Goal: Task Accomplishment & Management: Manage account settings

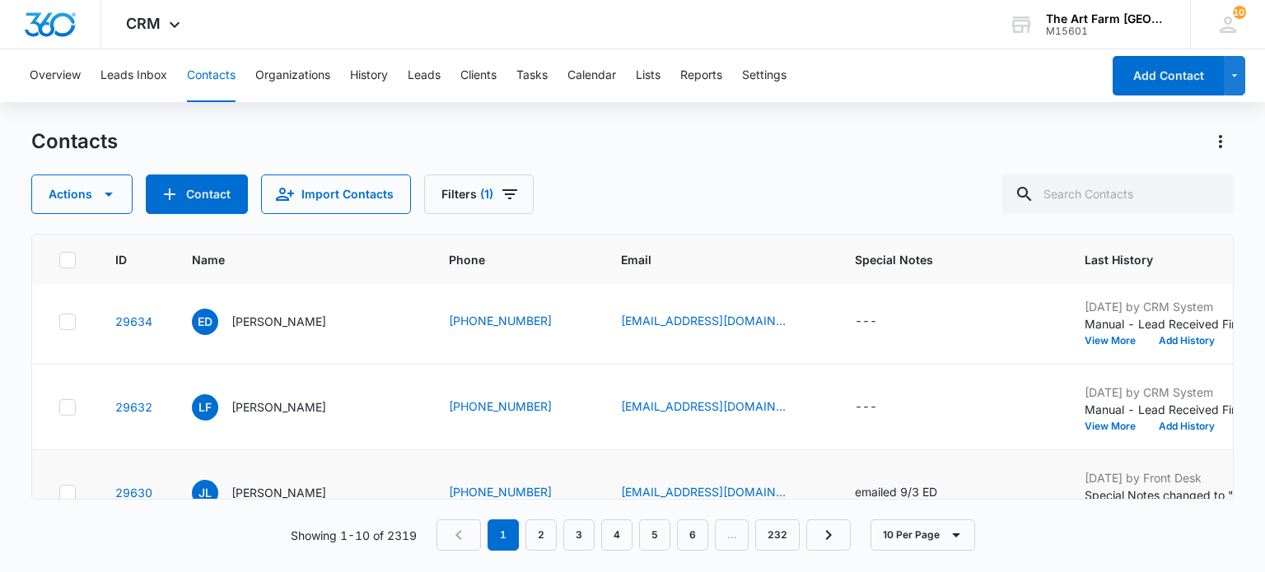
scroll to position [2, 0]
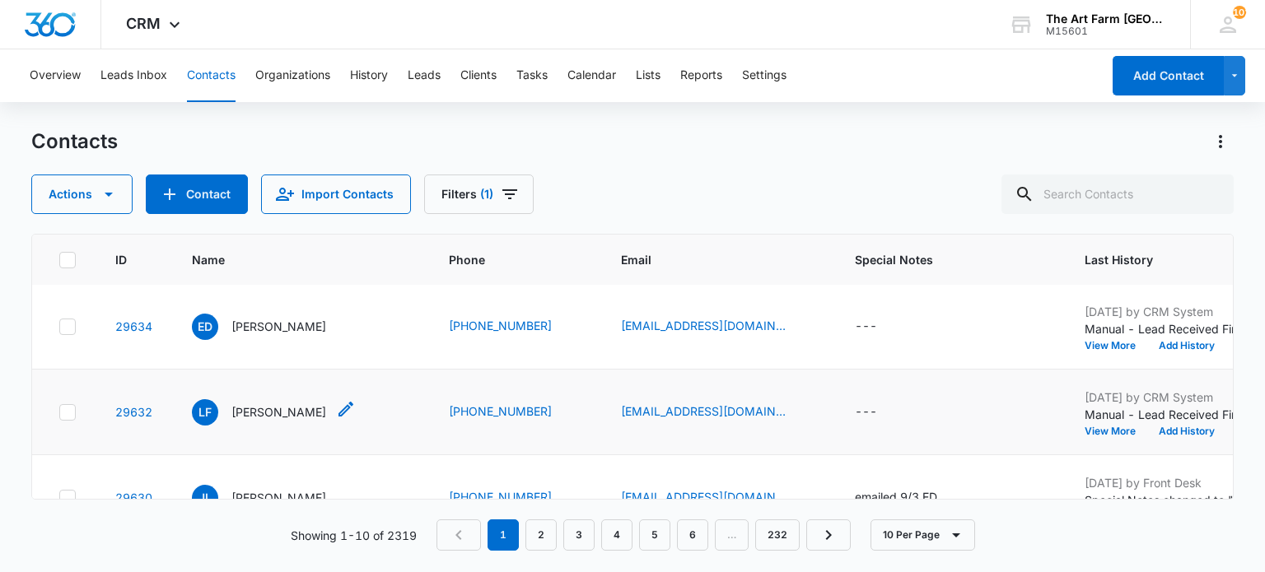
click at [275, 411] on p "[PERSON_NAME]" at bounding box center [278, 411] width 95 height 17
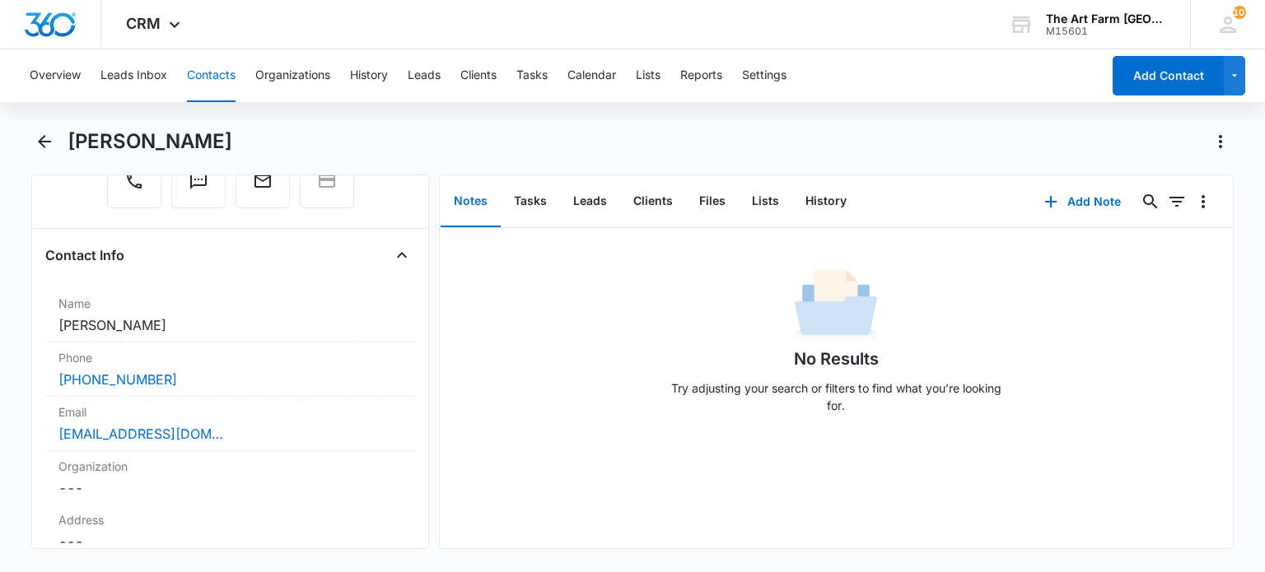
scroll to position [181, 0]
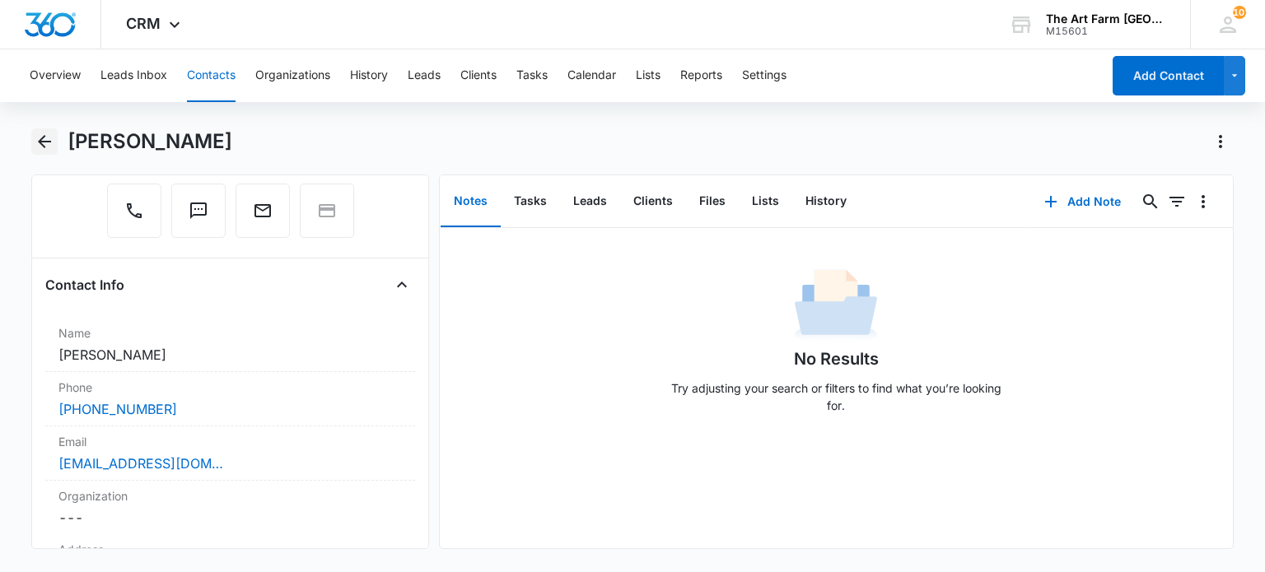
click at [43, 141] on icon "Back" at bounding box center [44, 141] width 13 height 13
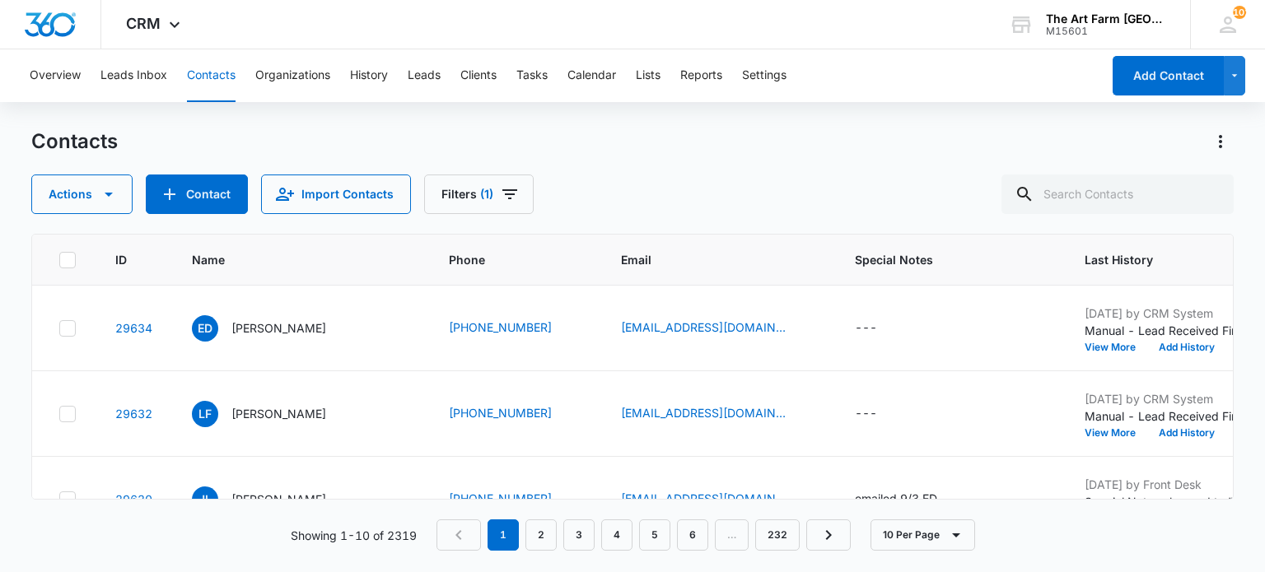
scroll to position [2, 0]
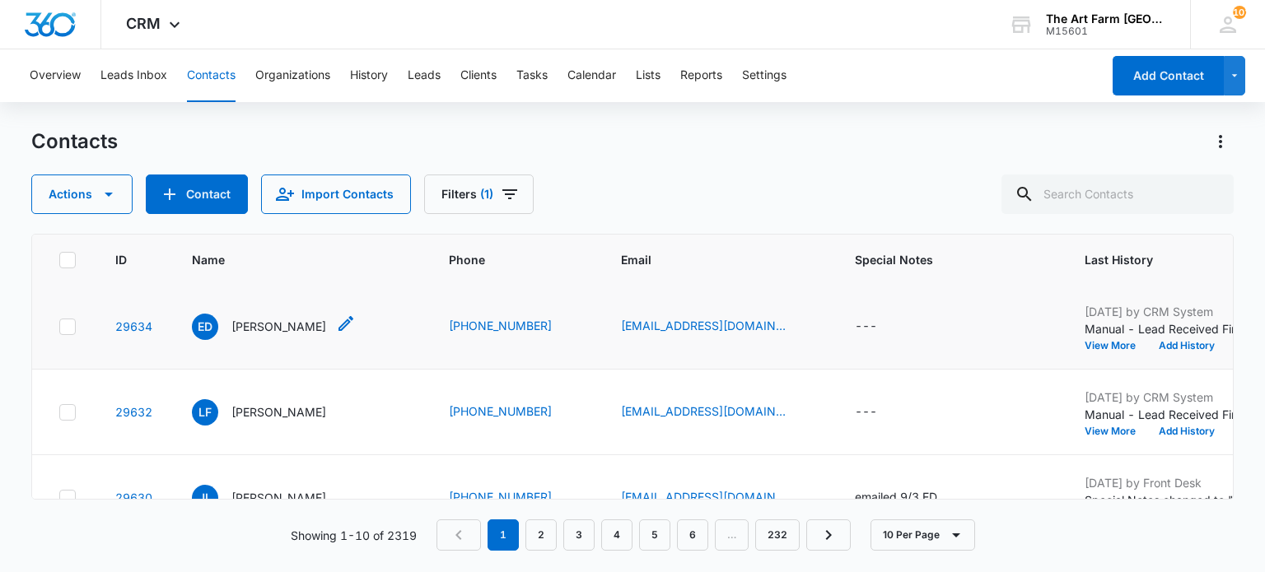
click at [251, 326] on p "[PERSON_NAME]" at bounding box center [278, 326] width 95 height 17
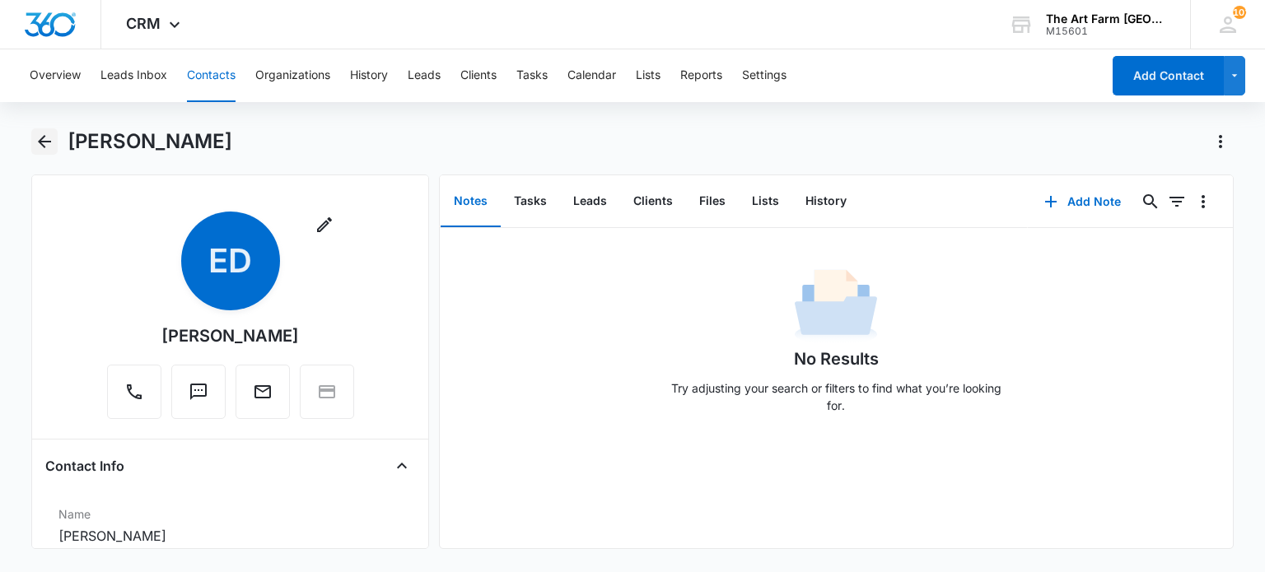
click at [49, 142] on icon "Back" at bounding box center [45, 142] width 20 height 20
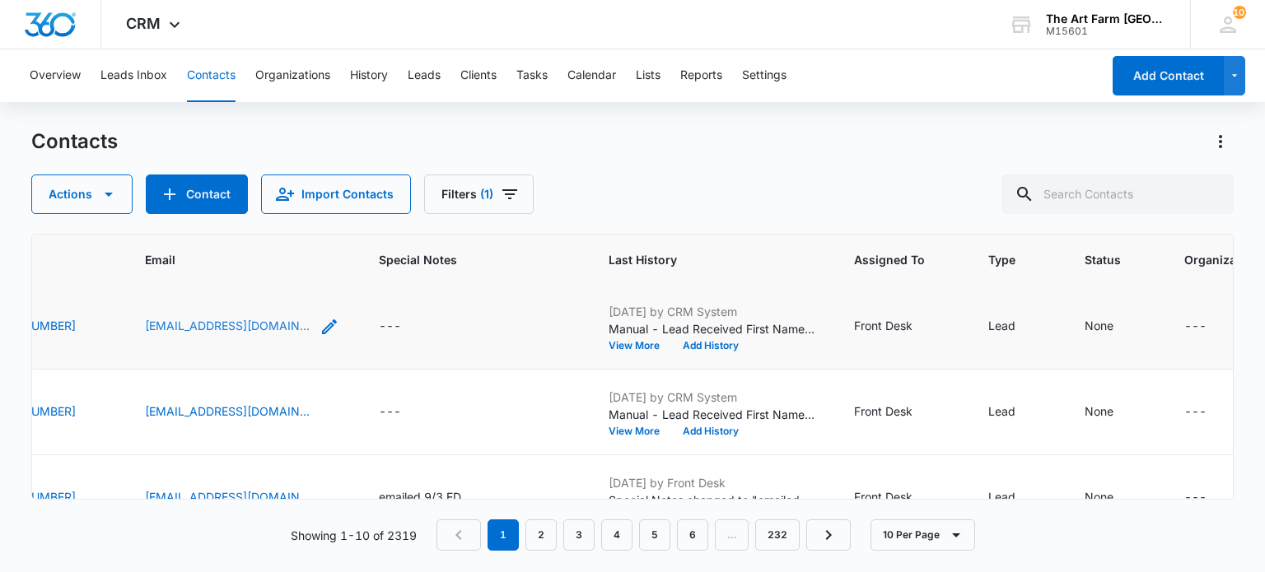
scroll to position [2, 0]
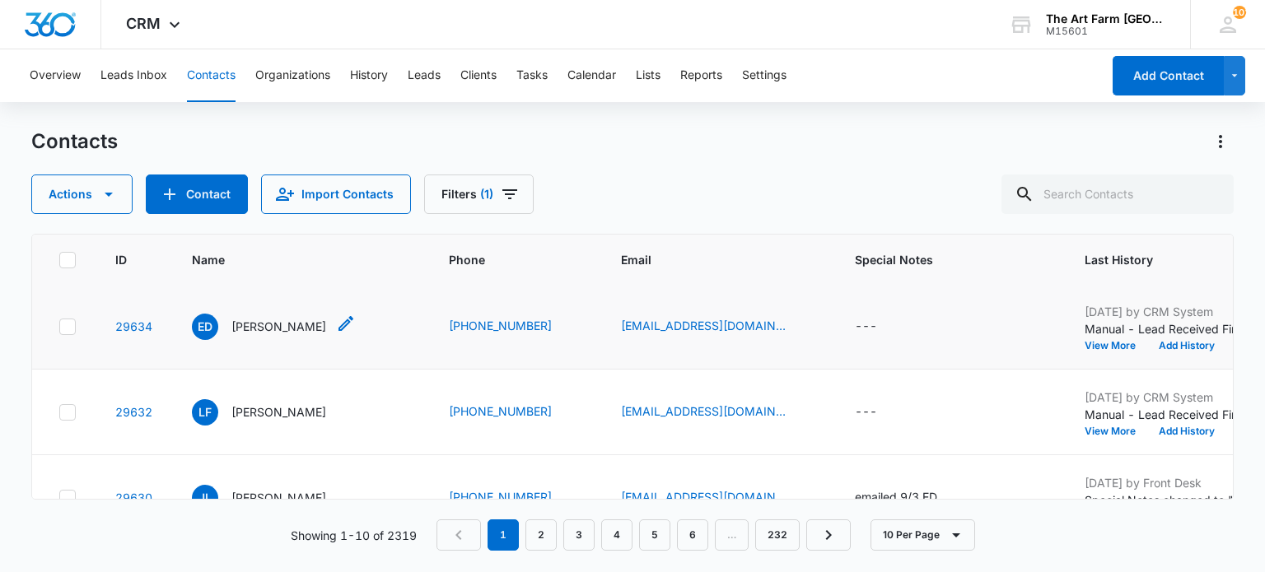
click at [281, 325] on p "[PERSON_NAME]" at bounding box center [278, 326] width 95 height 17
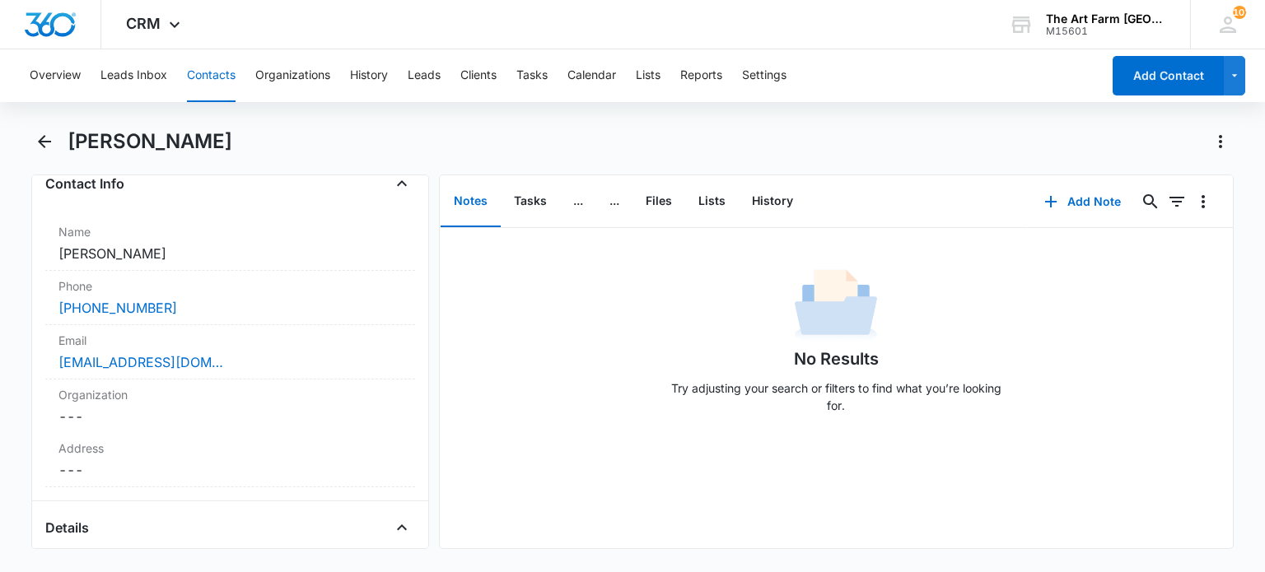
scroll to position [282, 0]
click at [119, 368] on link "[EMAIL_ADDRESS][DOMAIN_NAME]" at bounding box center [140, 363] width 165 height 20
click at [273, 353] on div "[EMAIL_ADDRESS][DOMAIN_NAME]" at bounding box center [229, 363] width 343 height 20
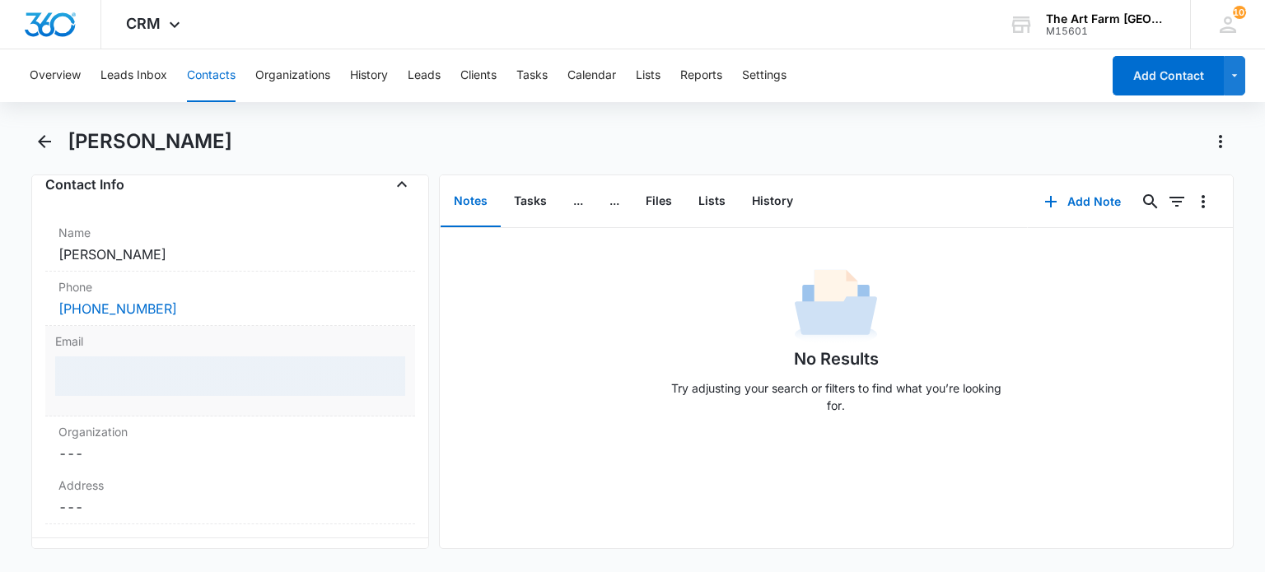
click at [273, 352] on div "Email" at bounding box center [229, 371] width 369 height 91
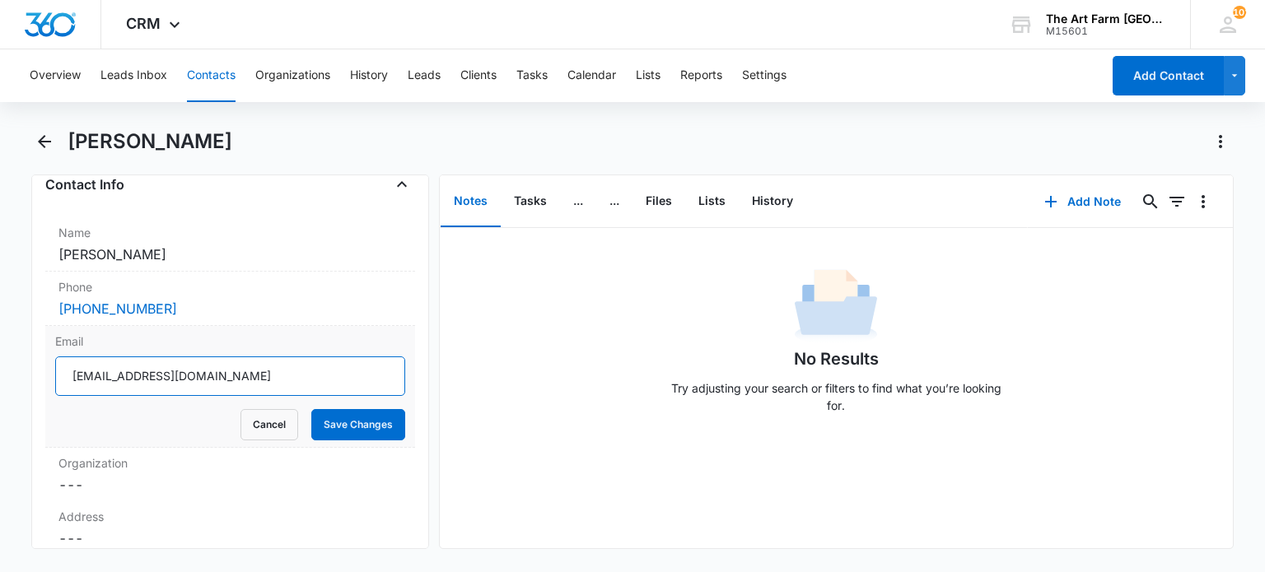
click at [195, 373] on input "[EMAIL_ADDRESS][DOMAIN_NAME]" at bounding box center [229, 377] width 349 height 40
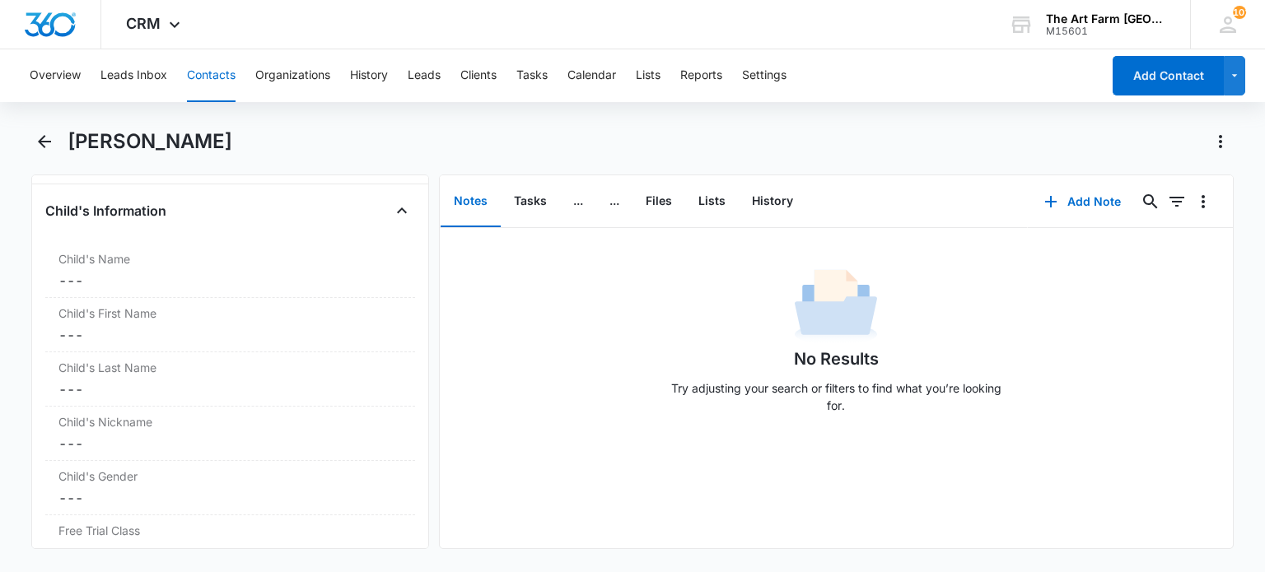
scroll to position [1788, 0]
click at [578, 203] on button "..." at bounding box center [578, 201] width 36 height 51
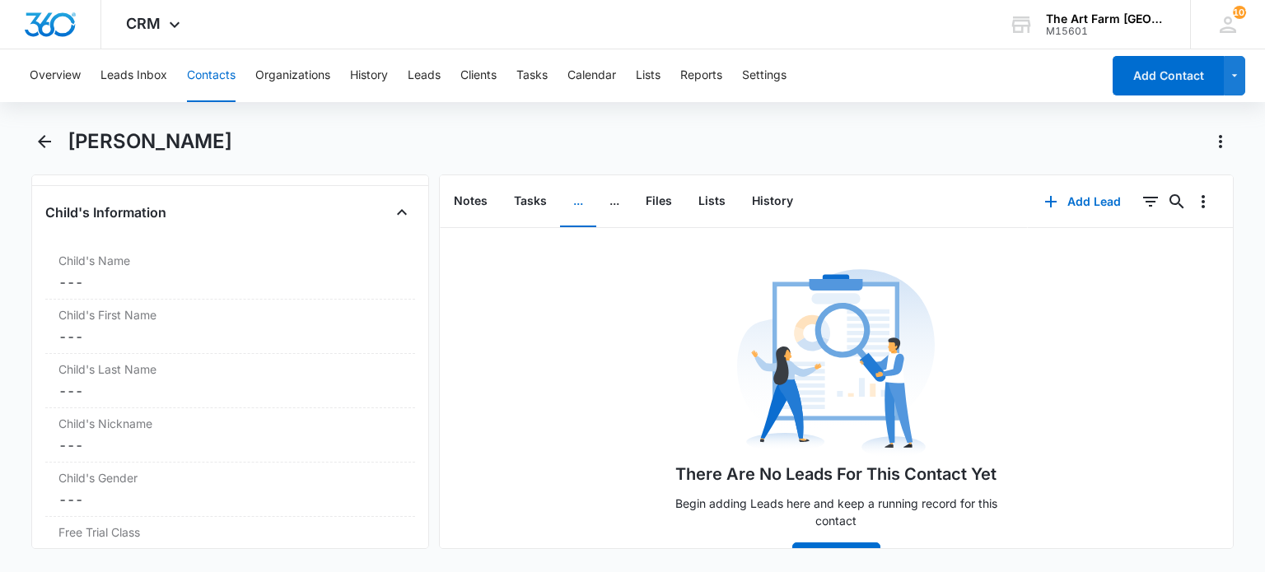
scroll to position [46, 0]
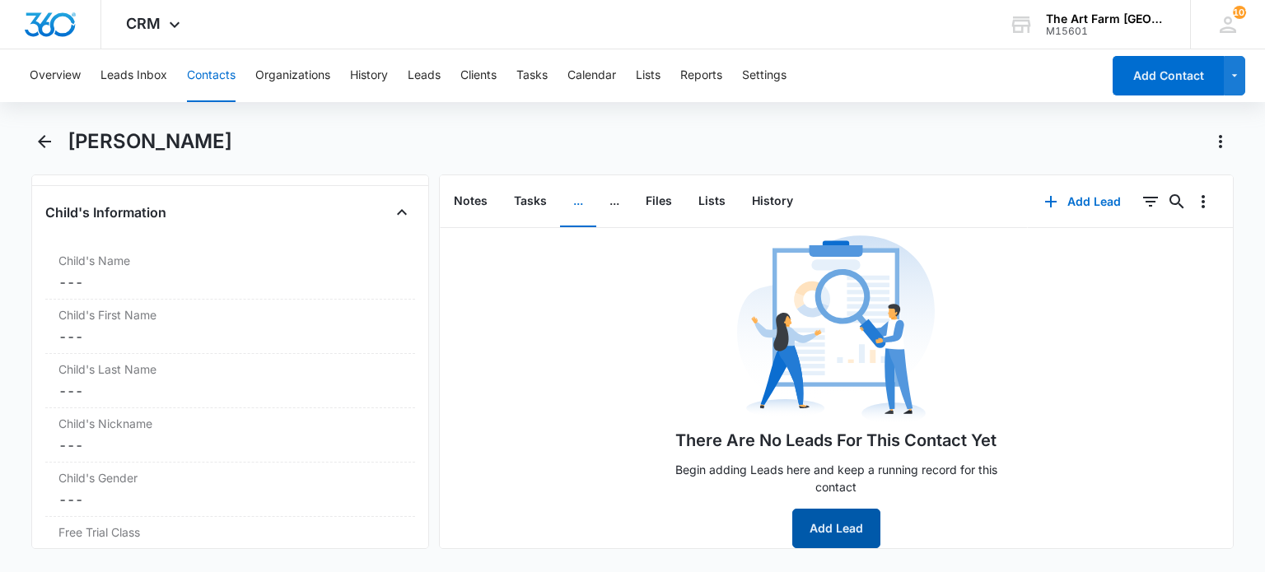
click at [808, 509] on button "Add Lead" at bounding box center [836, 529] width 88 height 40
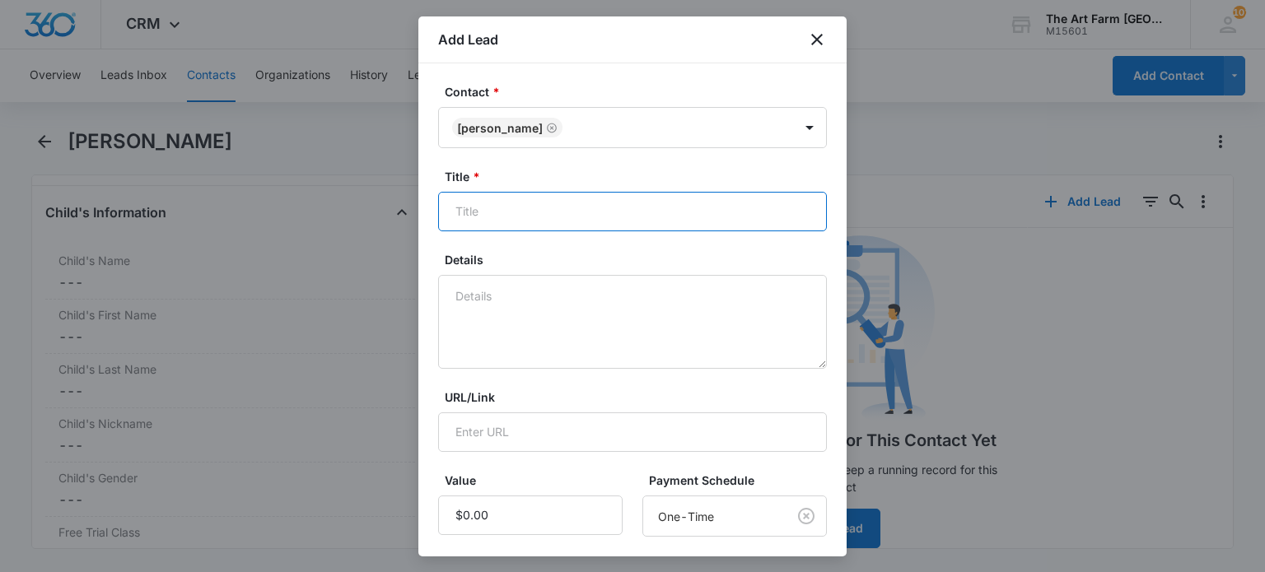
click at [567, 206] on input "Title *" at bounding box center [632, 212] width 389 height 40
type input "Farm Foodies"
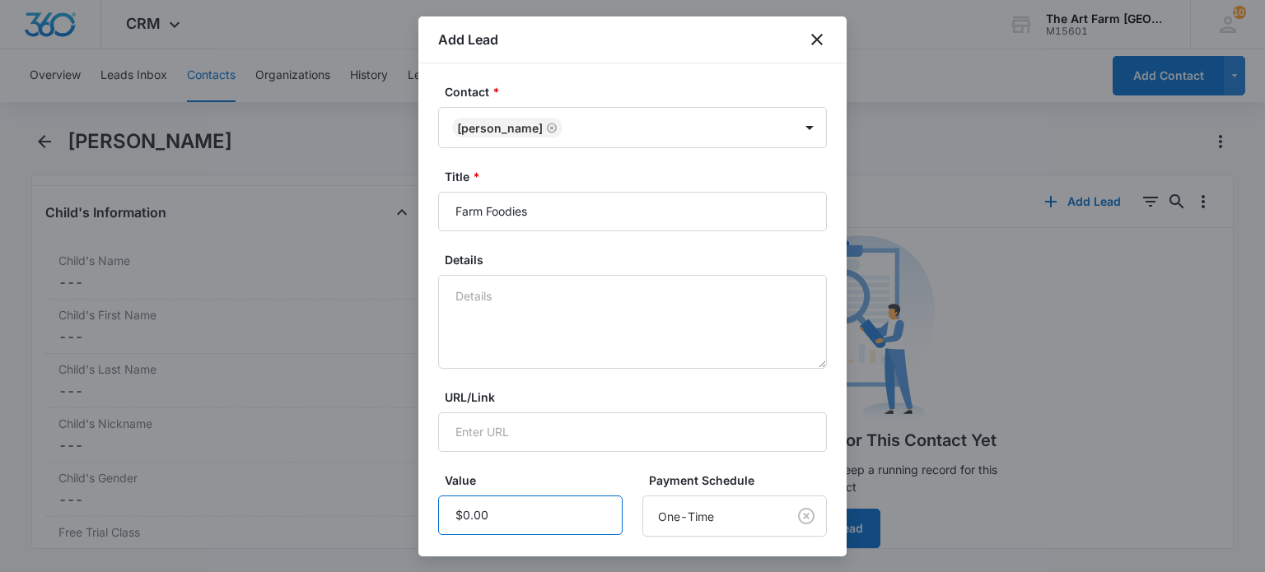
click at [499, 513] on input "Value" at bounding box center [530, 516] width 184 height 40
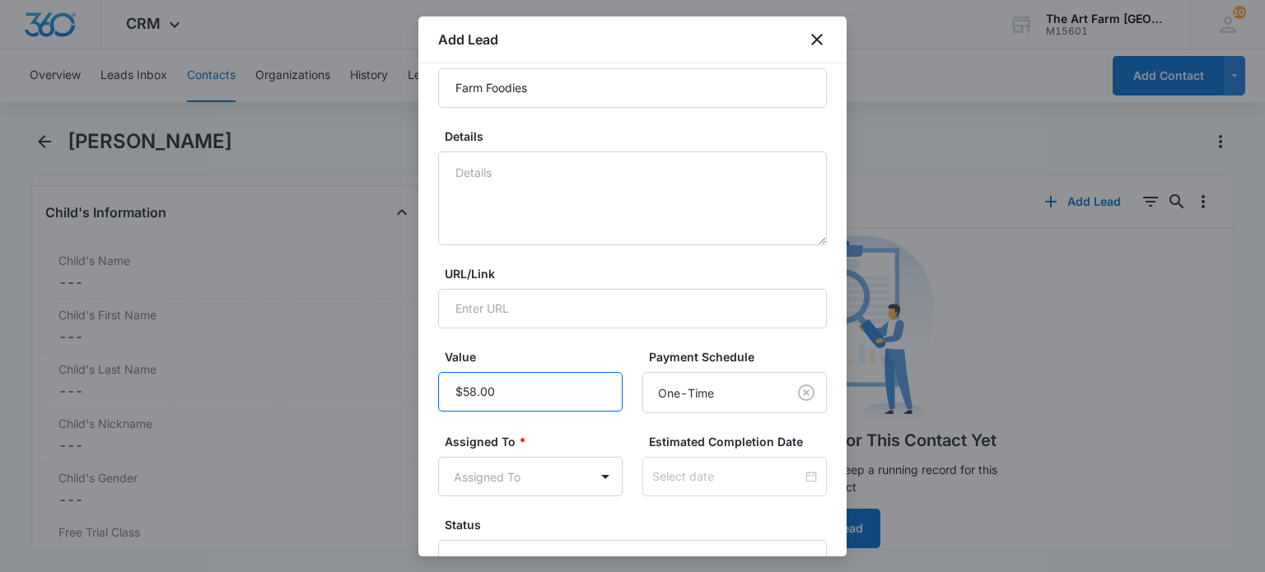
scroll to position [138, 0]
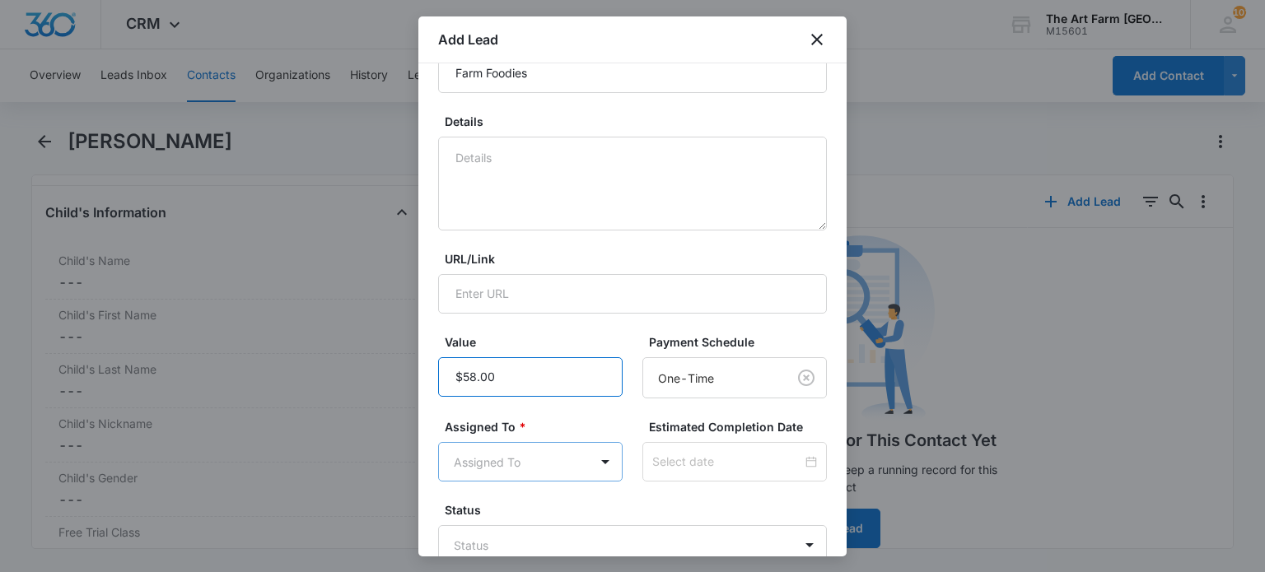
type input "$58.00"
click at [583, 455] on body "CRM Apps Reputation Websites Forms CRM Email Social Content Ads Intelligence Fi…" at bounding box center [632, 286] width 1265 height 572
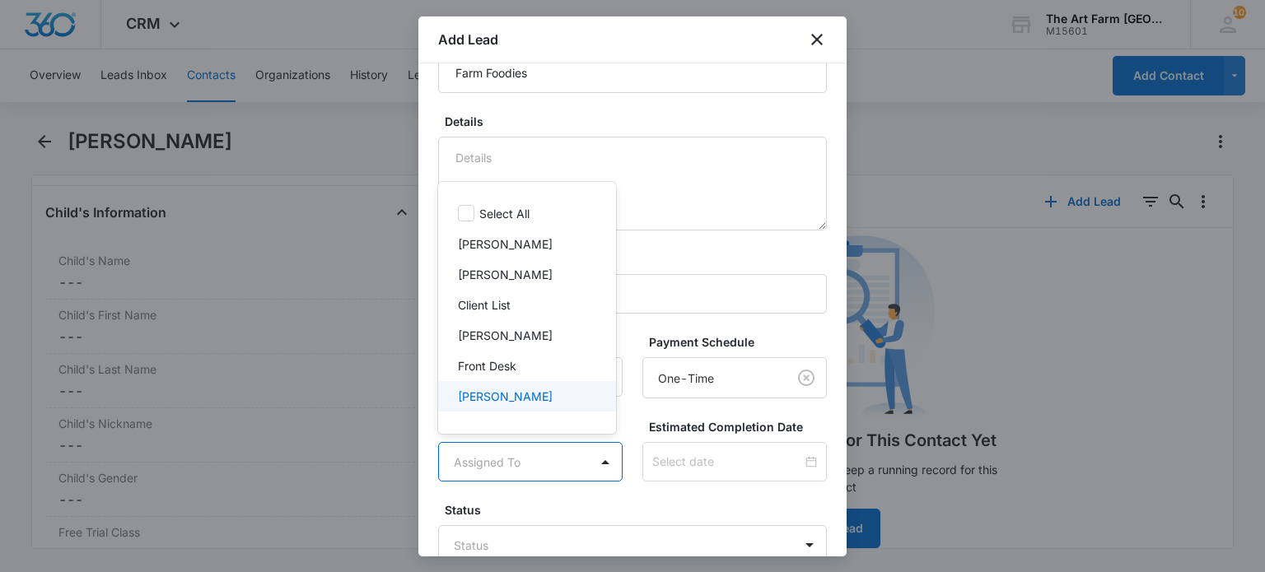
scroll to position [1, 0]
click at [550, 357] on div "Front Desk" at bounding box center [525, 365] width 135 height 17
click at [573, 396] on div "[PERSON_NAME]" at bounding box center [525, 397] width 135 height 17
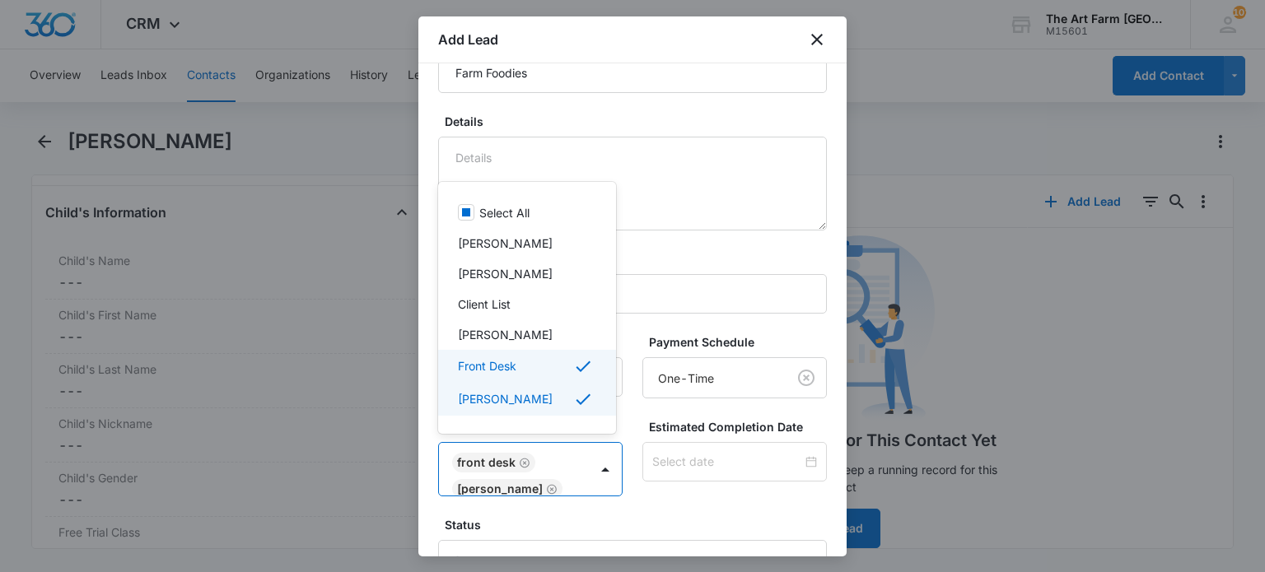
click at [576, 396] on icon at bounding box center [583, 399] width 15 height 11
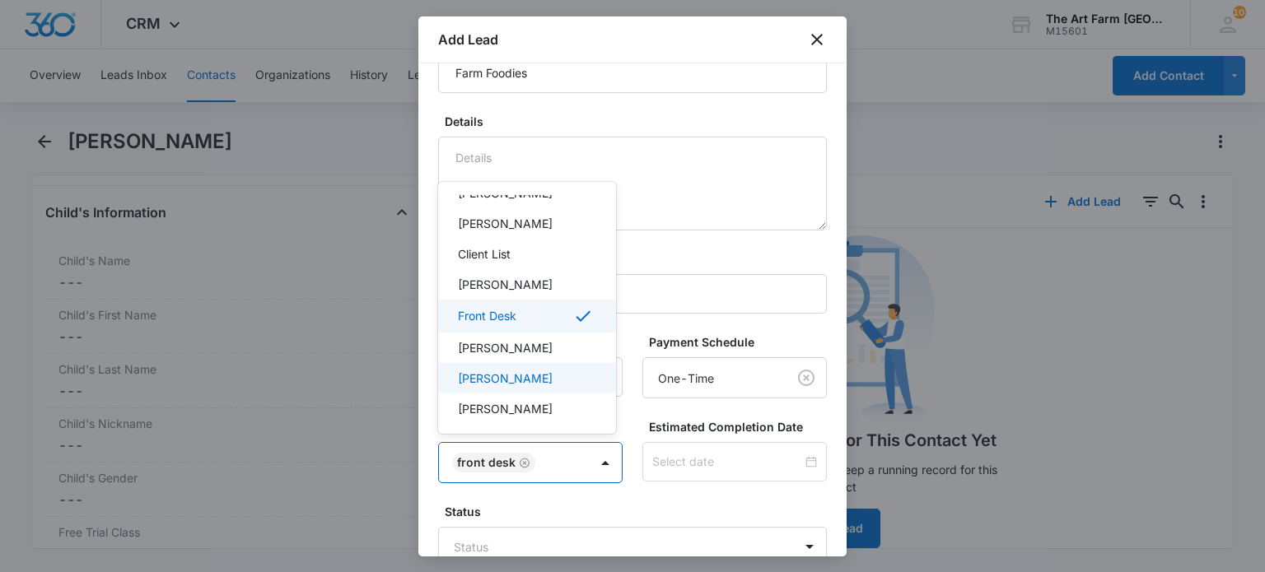
scroll to position [0, 0]
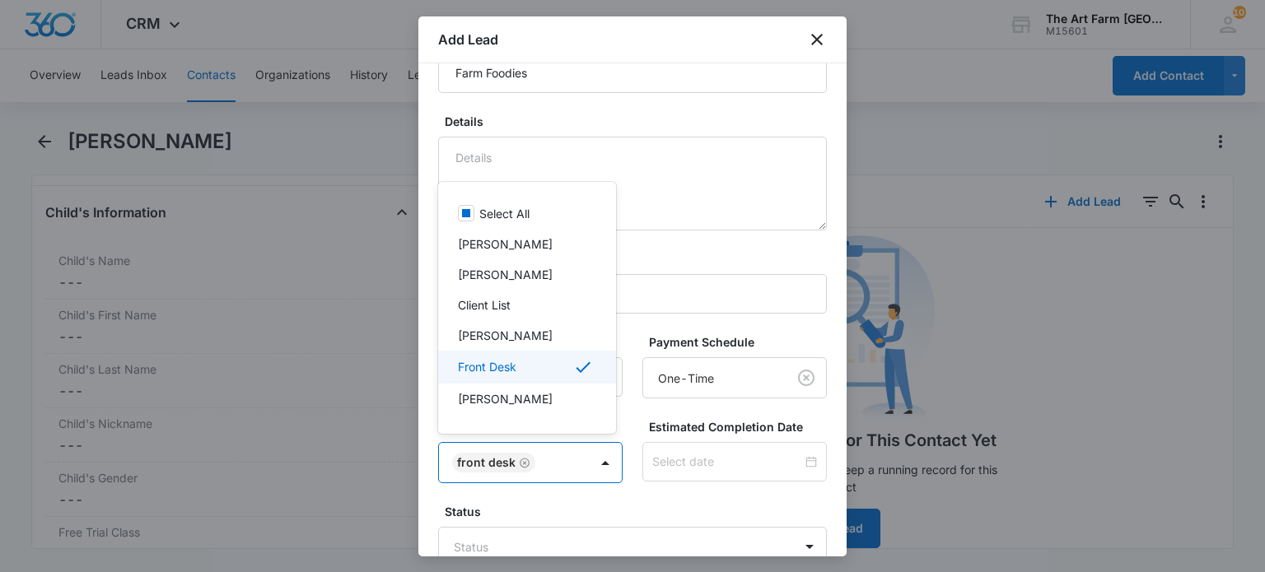
click at [636, 492] on div at bounding box center [632, 286] width 1265 height 572
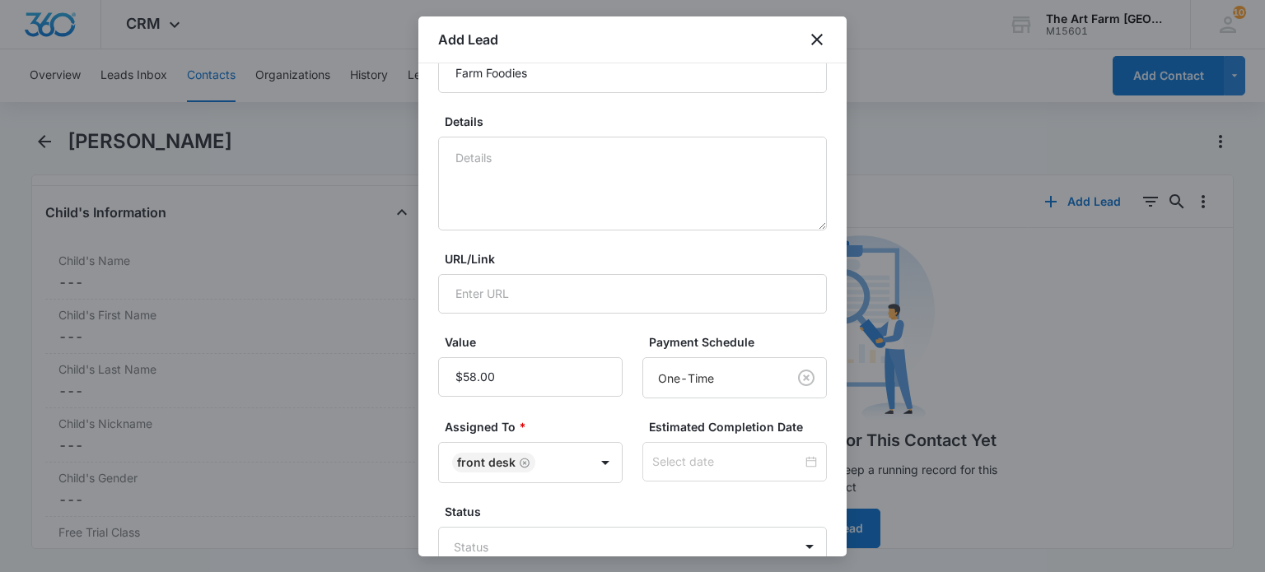
scroll to position [242, 0]
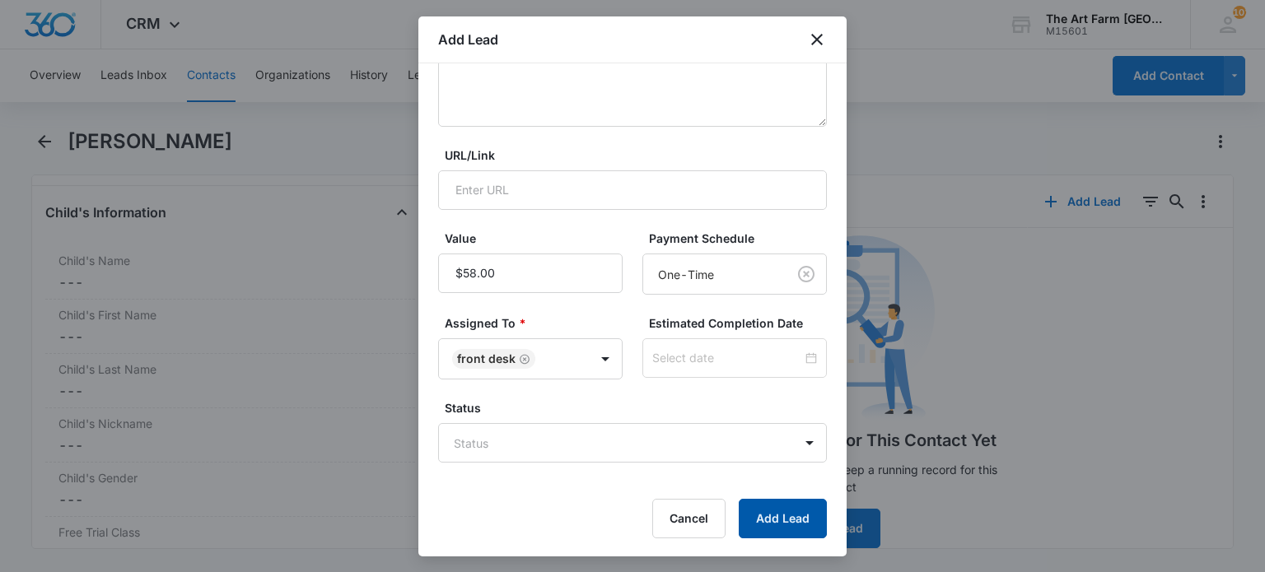
click at [751, 529] on button "Add Lead" at bounding box center [783, 519] width 88 height 40
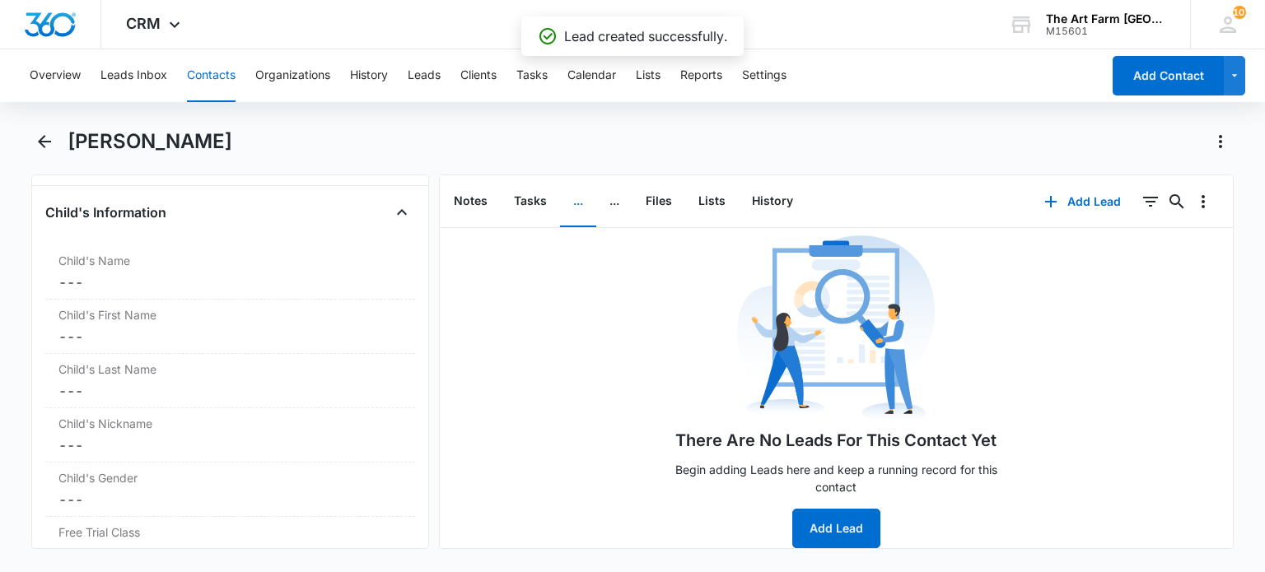
scroll to position [0, 0]
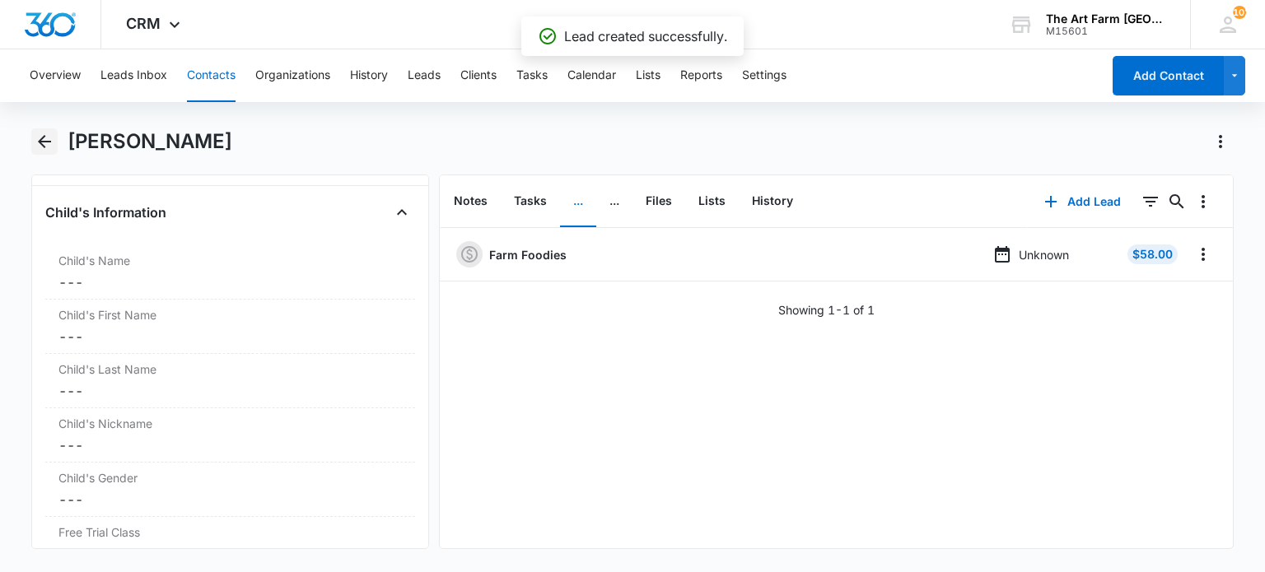
click at [43, 136] on icon "Back" at bounding box center [44, 141] width 13 height 13
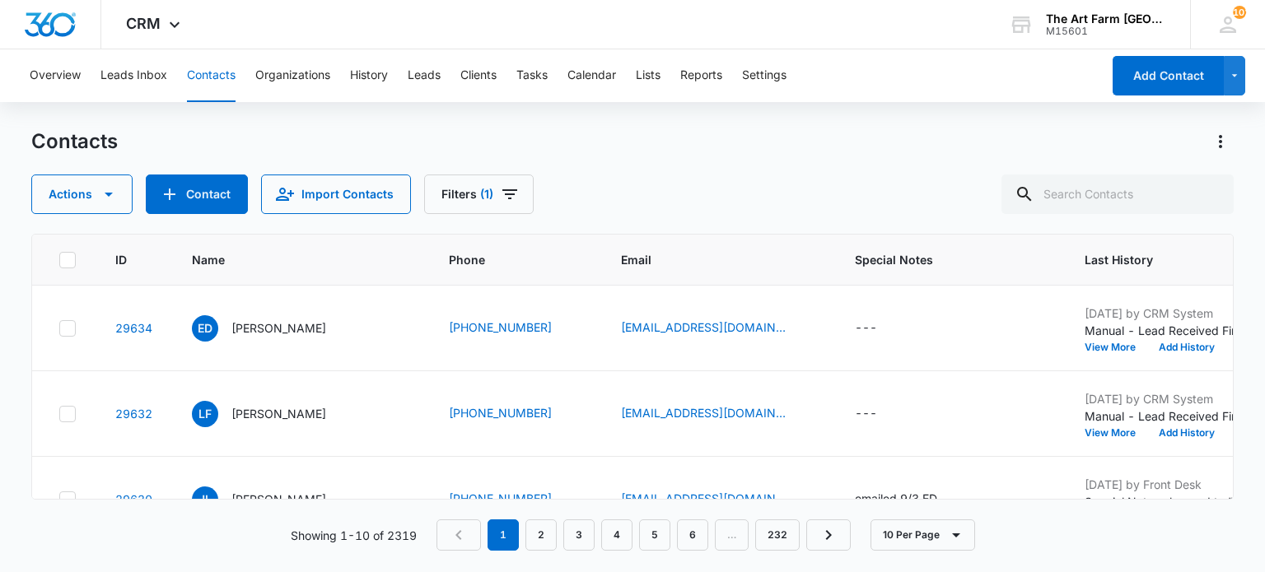
scroll to position [2, 0]
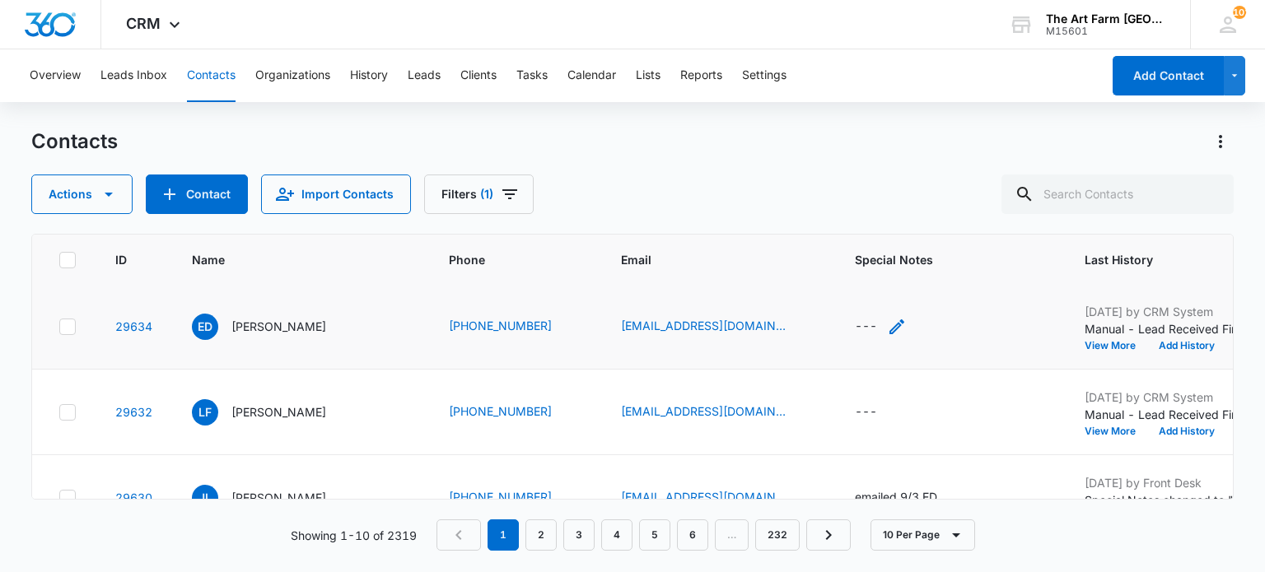
click at [855, 320] on div "---" at bounding box center [866, 327] width 22 height 20
click at [855, 324] on div "---" at bounding box center [866, 327] width 22 height 20
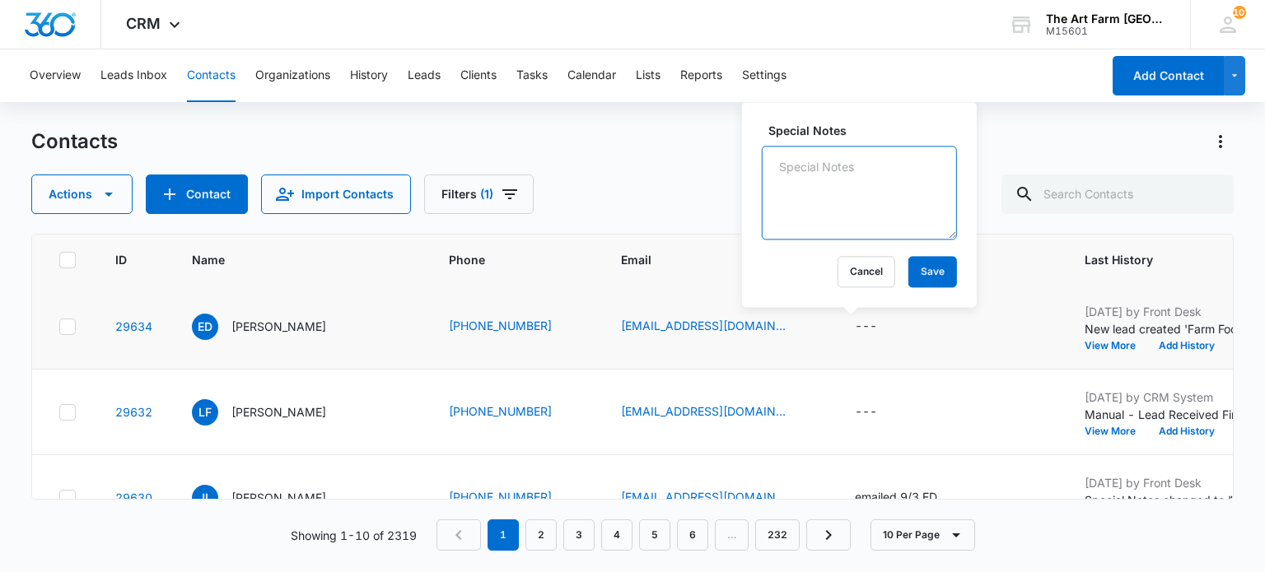
click at [830, 217] on textarea "Special Notes" at bounding box center [859, 193] width 195 height 94
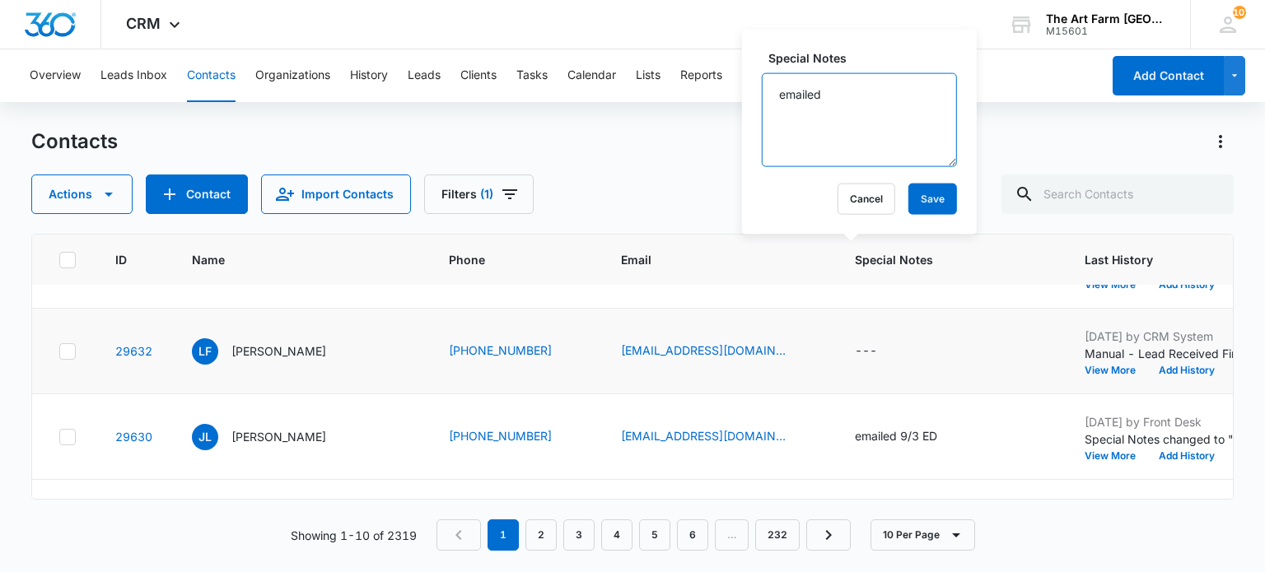
scroll to position [58, 0]
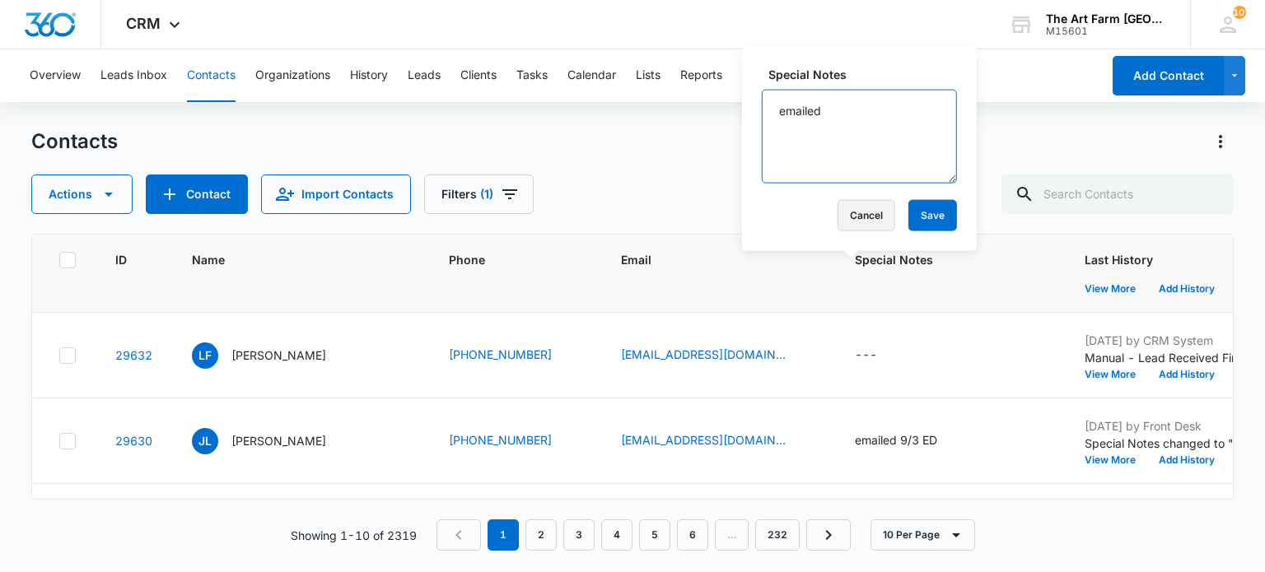
type textarea "emailed"
click at [855, 210] on button "Cancel" at bounding box center [866, 215] width 58 height 31
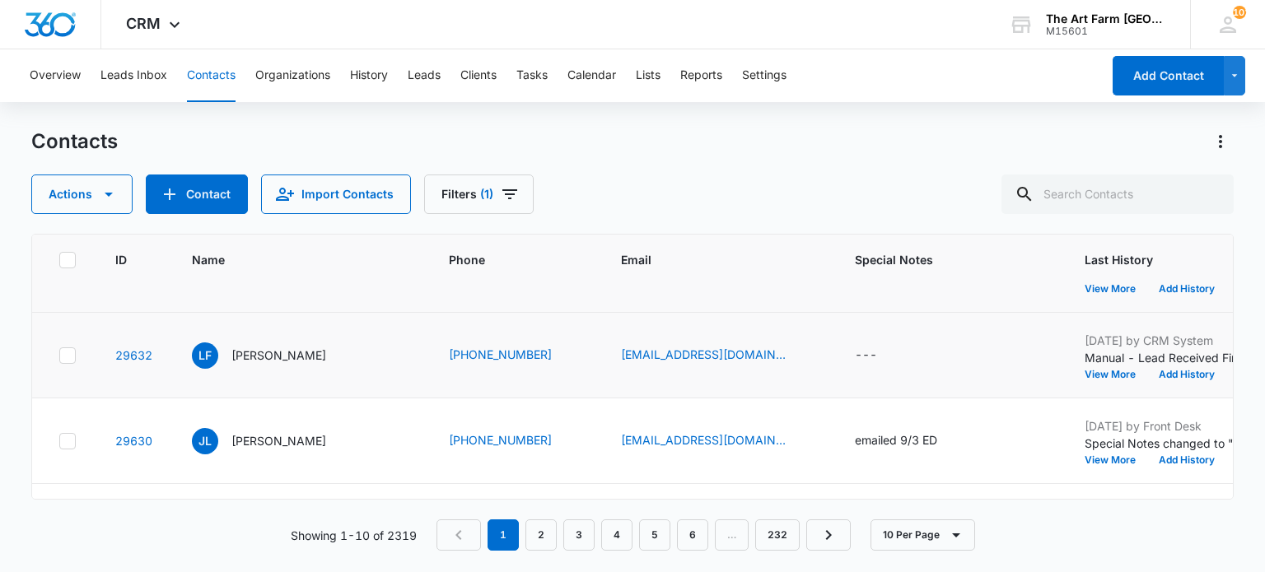
scroll to position [0, 0]
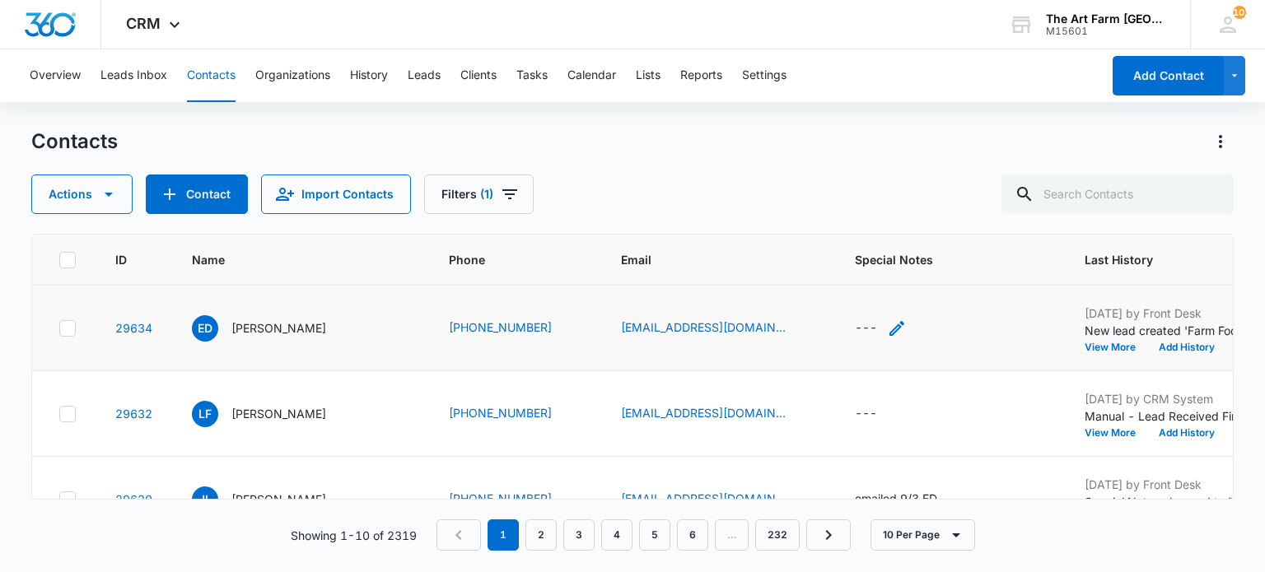
click at [855, 332] on div "---" at bounding box center [866, 329] width 22 height 20
click at [839, 197] on textarea "Special Notes" at bounding box center [859, 195] width 195 height 94
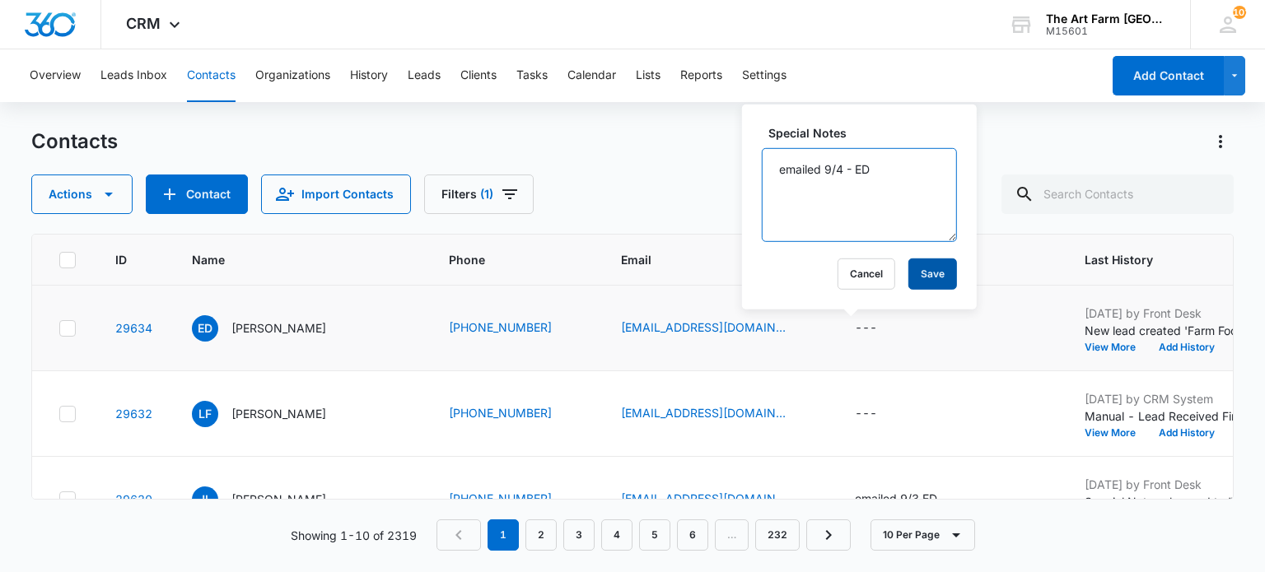
type textarea "emailed 9/4 - ED"
click at [917, 277] on button "Save" at bounding box center [932, 274] width 49 height 31
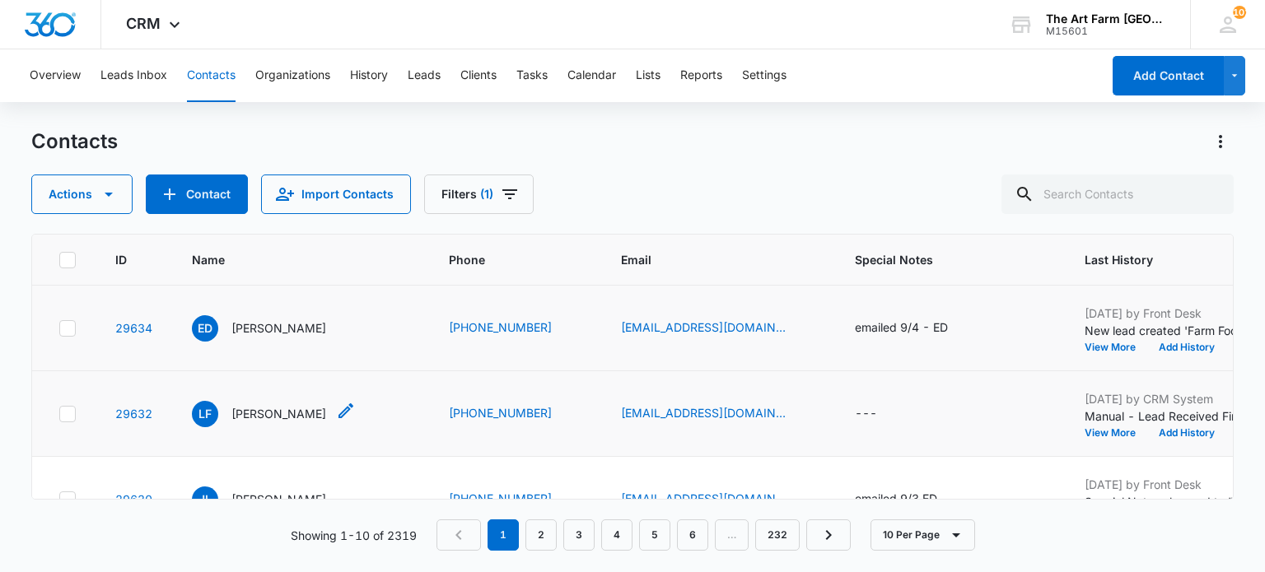
click at [267, 408] on p "[PERSON_NAME]" at bounding box center [278, 413] width 95 height 17
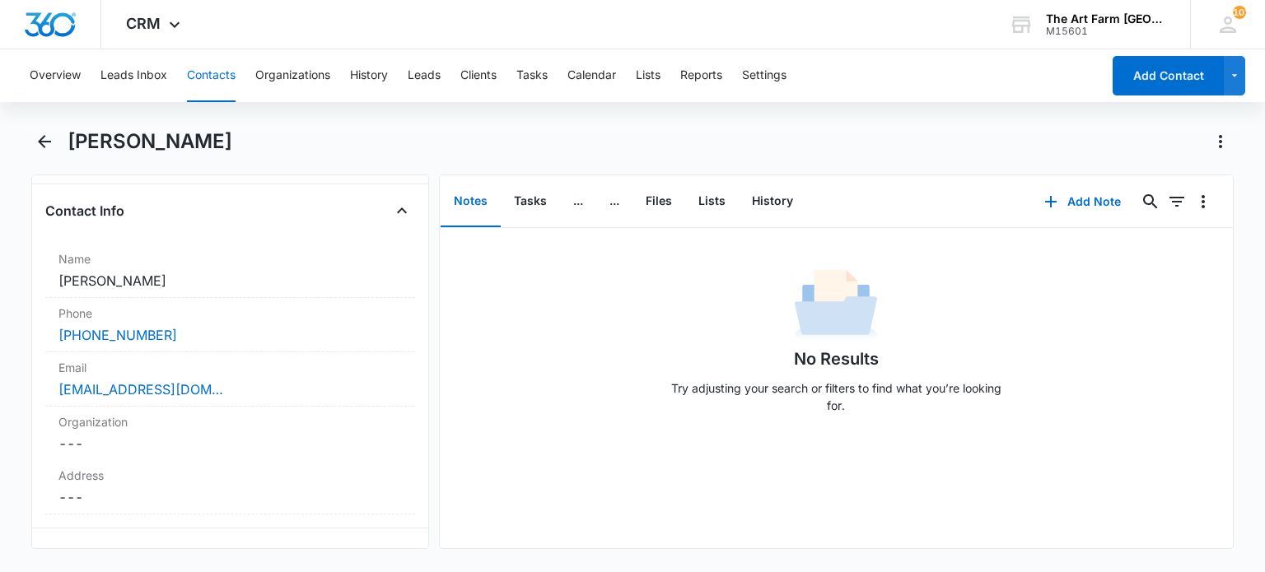
scroll to position [250, 0]
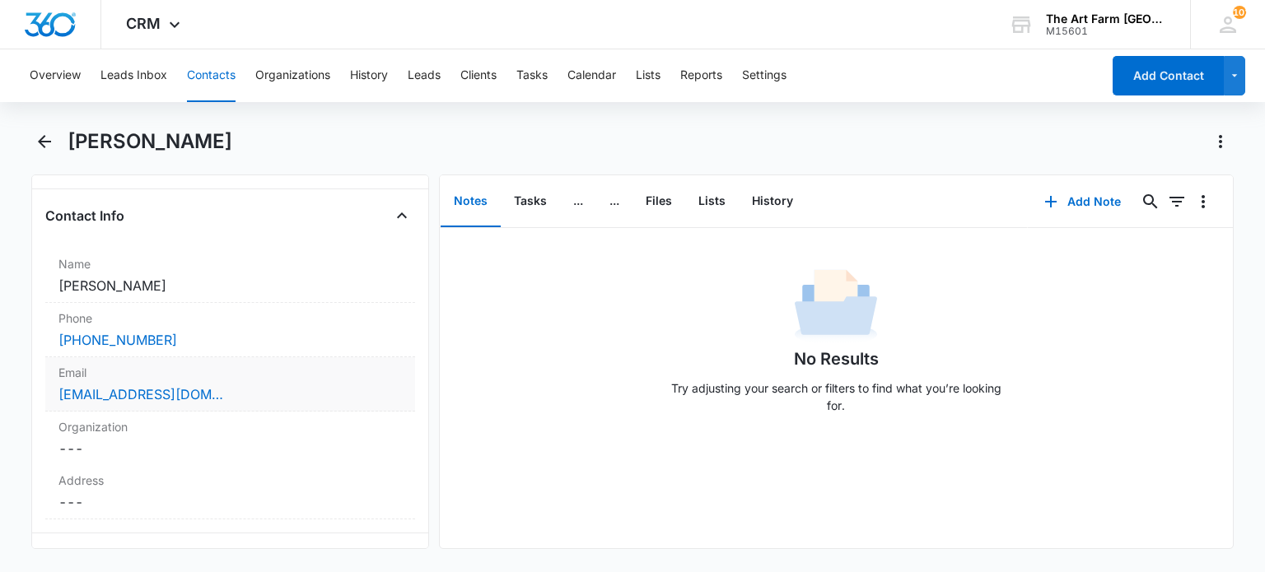
click at [224, 388] on div "[EMAIL_ADDRESS][DOMAIN_NAME]" at bounding box center [229, 395] width 343 height 20
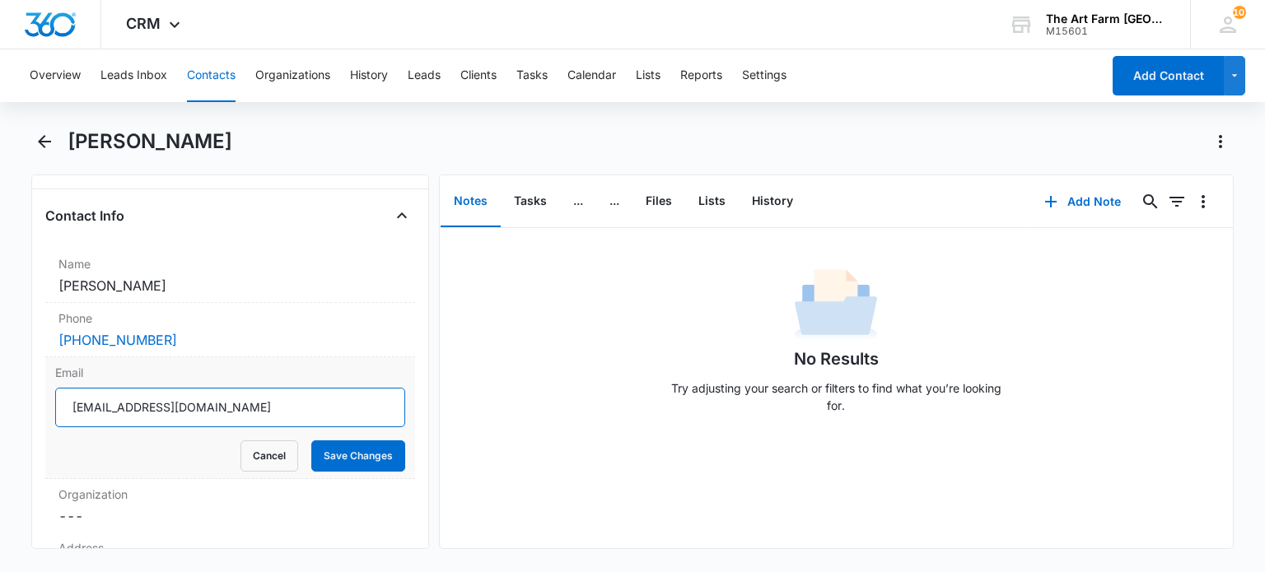
click at [121, 406] on input "[EMAIL_ADDRESS][DOMAIN_NAME]" at bounding box center [229, 408] width 349 height 40
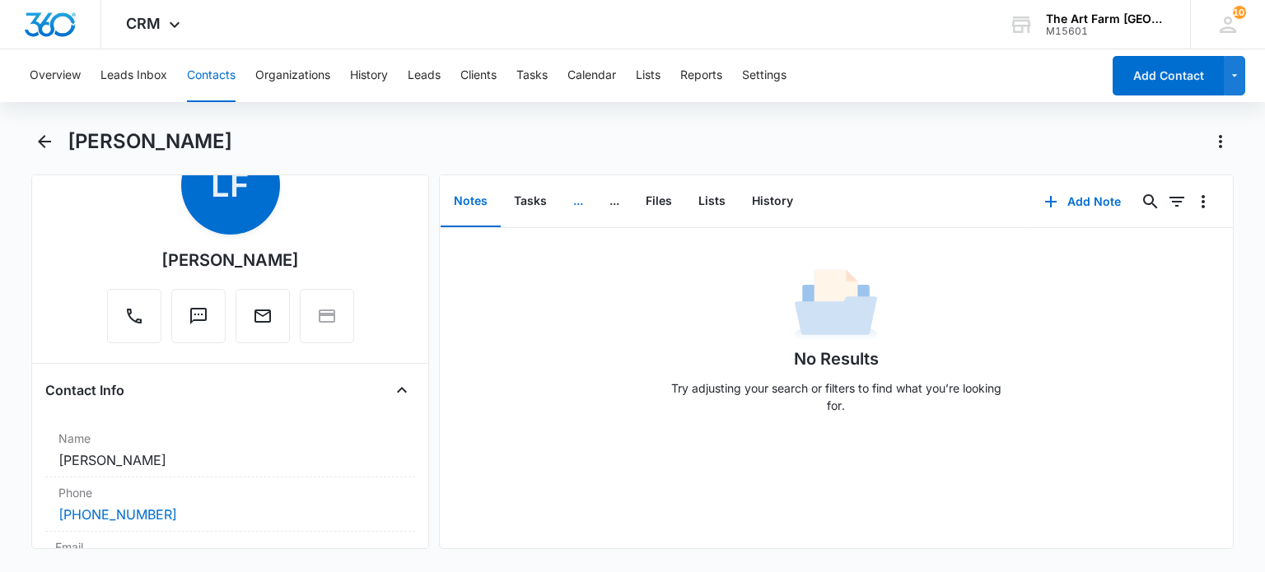
click at [576, 205] on button "..." at bounding box center [578, 201] width 36 height 51
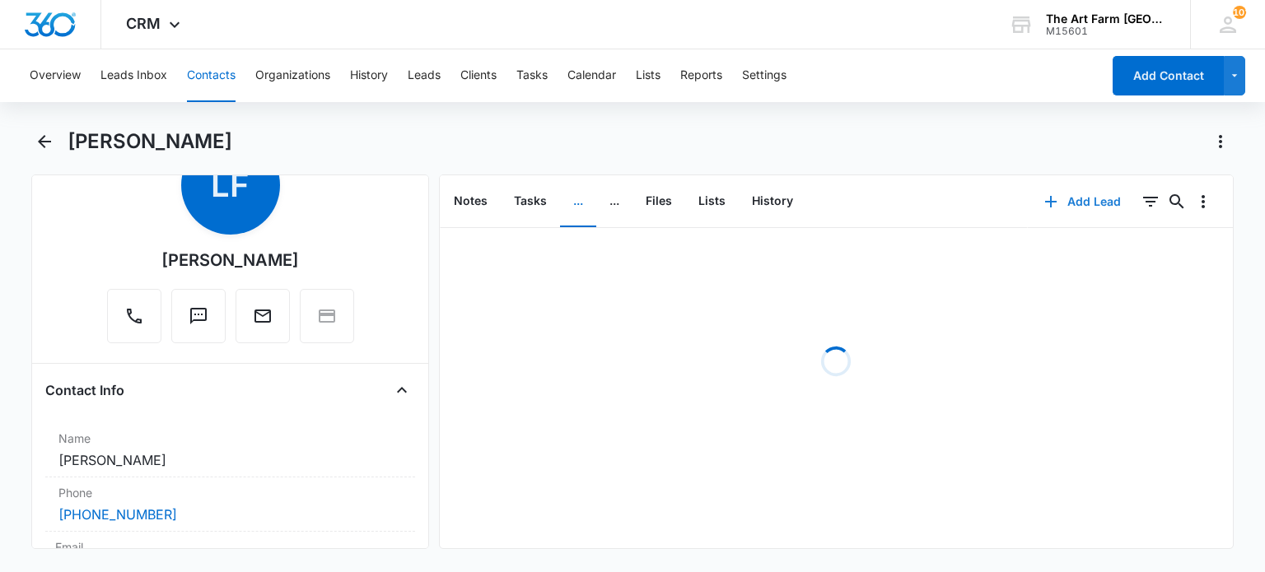
click at [1052, 201] on button "Add Lead" at bounding box center [1083, 202] width 110 height 40
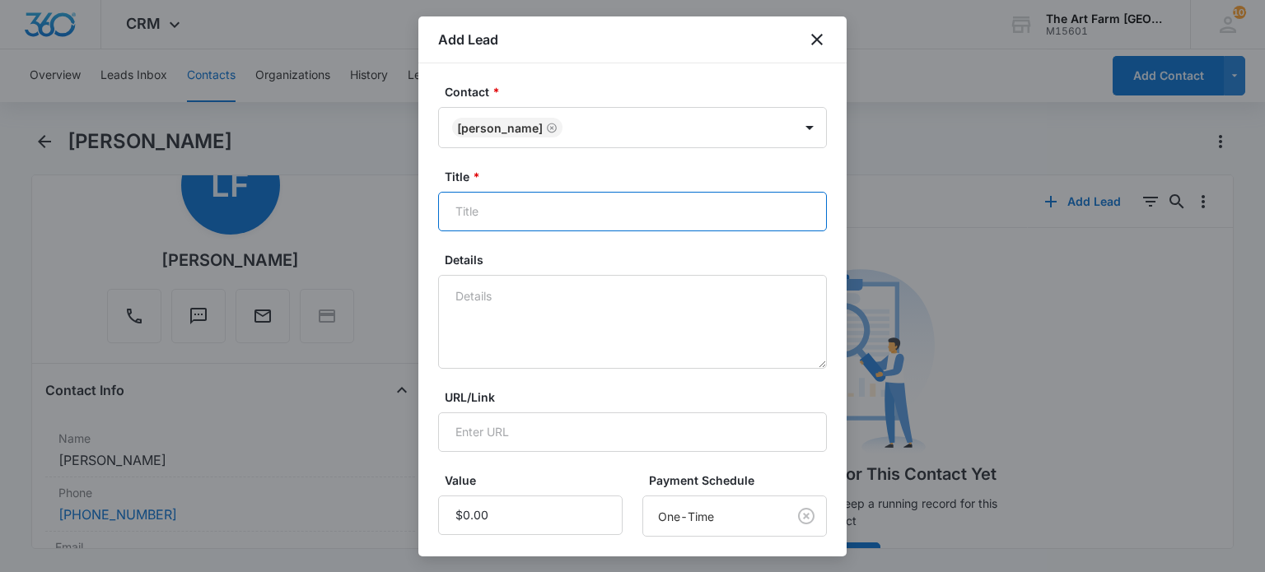
click at [591, 220] on input "Title *" at bounding box center [632, 212] width 389 height 40
type input "RSA or Farm Friends"
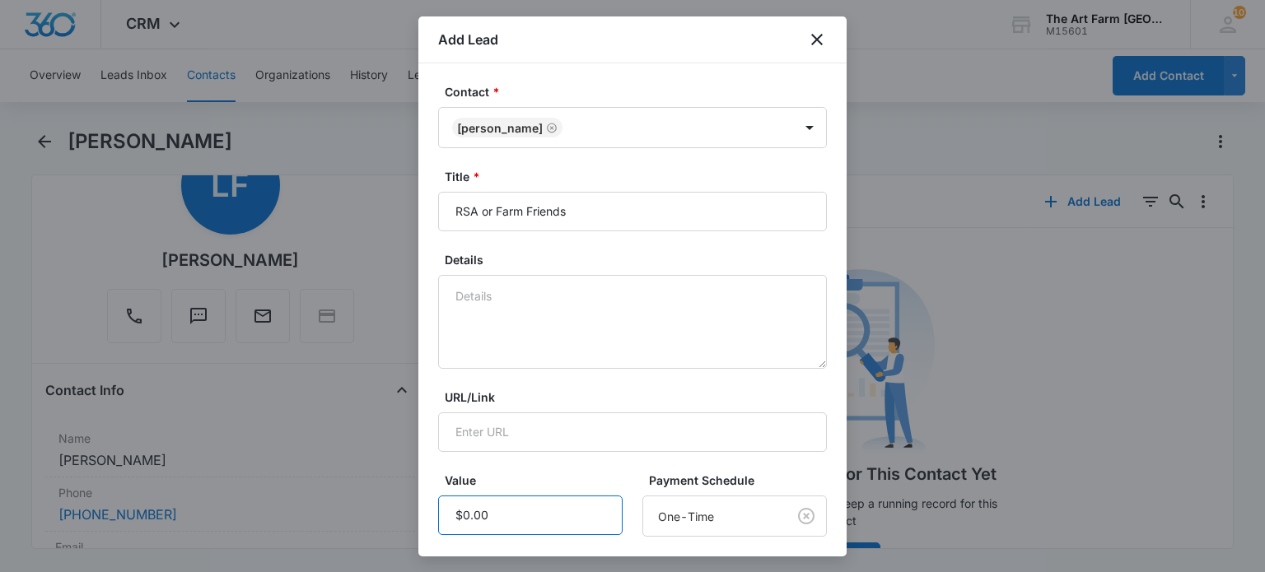
click at [511, 528] on input "Value" at bounding box center [530, 516] width 184 height 40
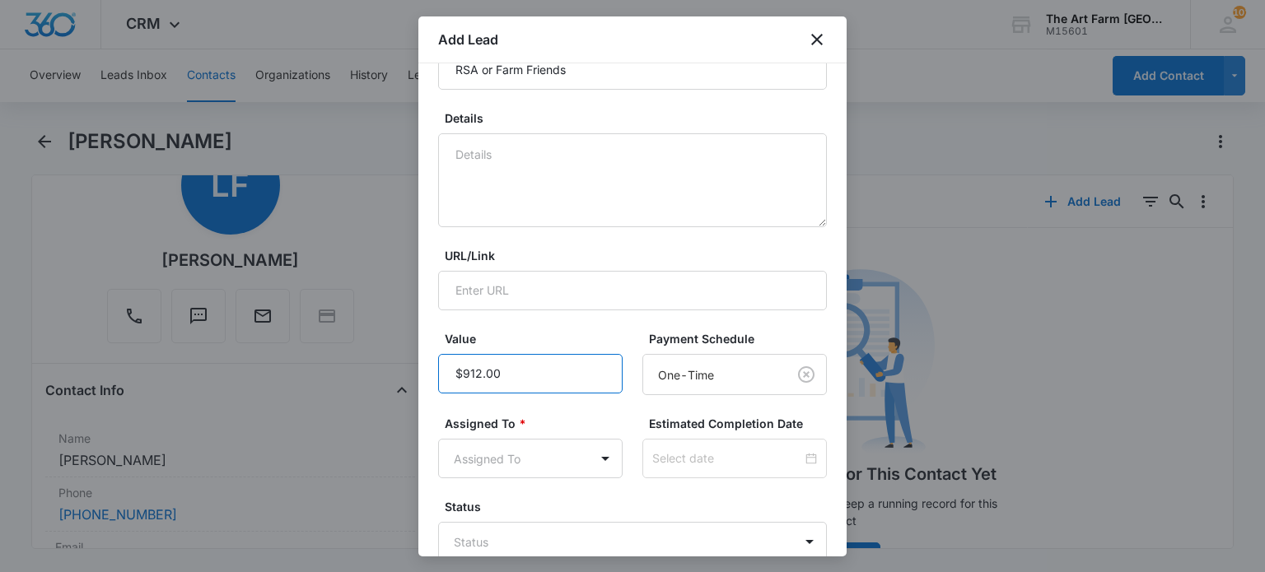
scroll to position [157, 0]
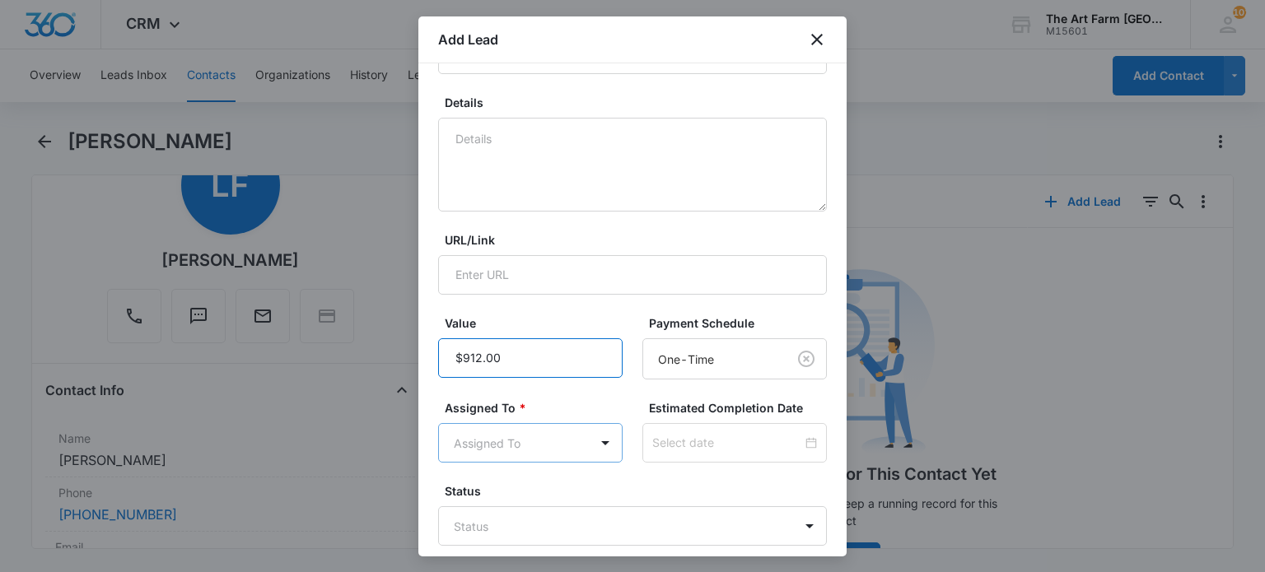
type input "$912.00"
click at [534, 437] on body "CRM Apps Reputation Websites Forms CRM Email Social Content Ads Intelligence Fi…" at bounding box center [632, 286] width 1265 height 572
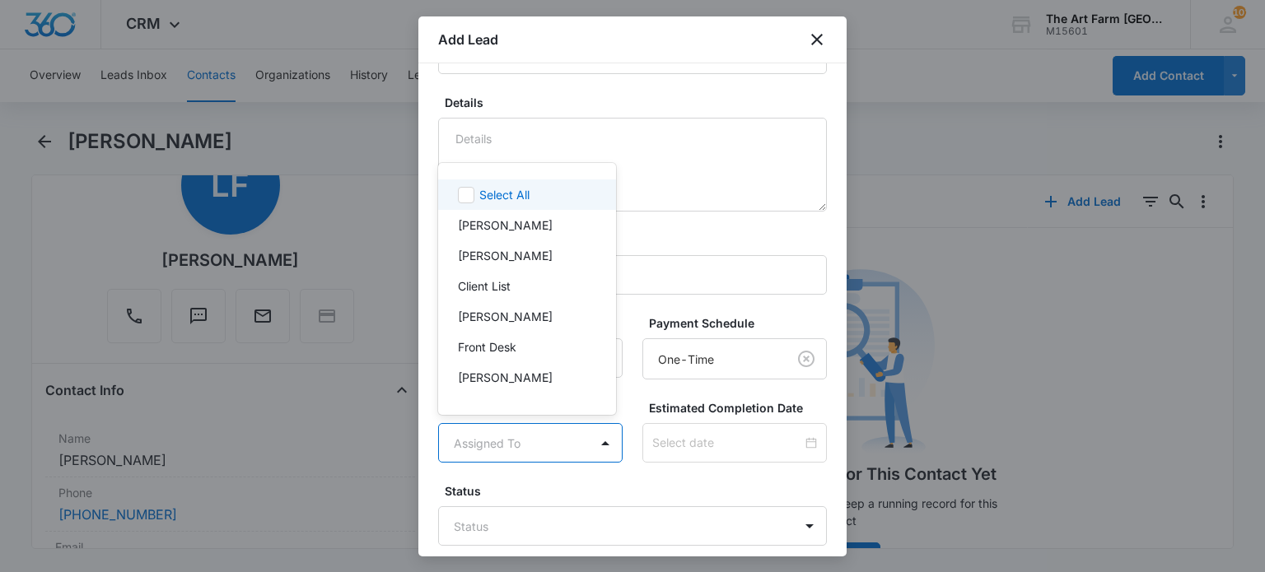
scroll to position [31, 0]
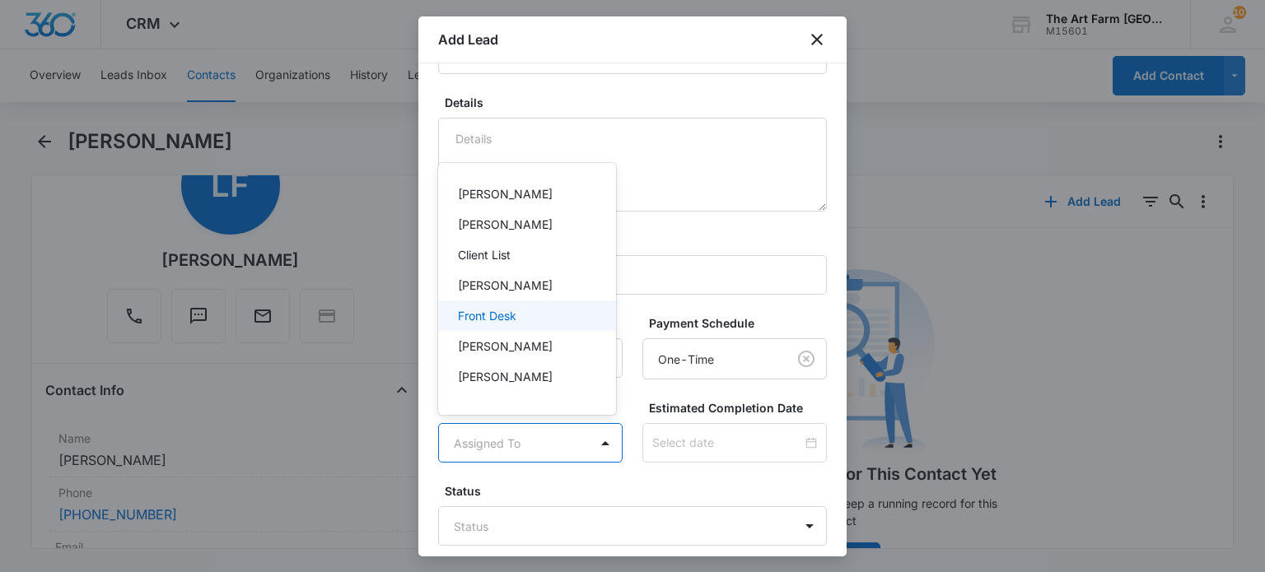
click at [506, 318] on p "Front Desk" at bounding box center [487, 315] width 58 height 17
click at [719, 492] on div at bounding box center [632, 286] width 1265 height 572
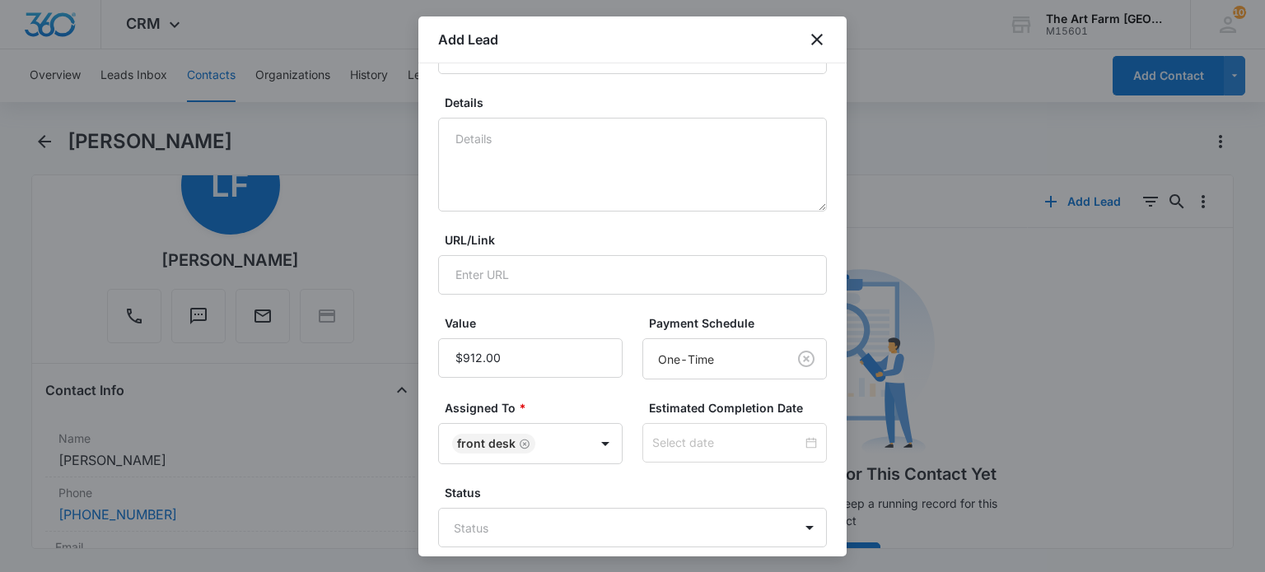
scroll to position [242, 0]
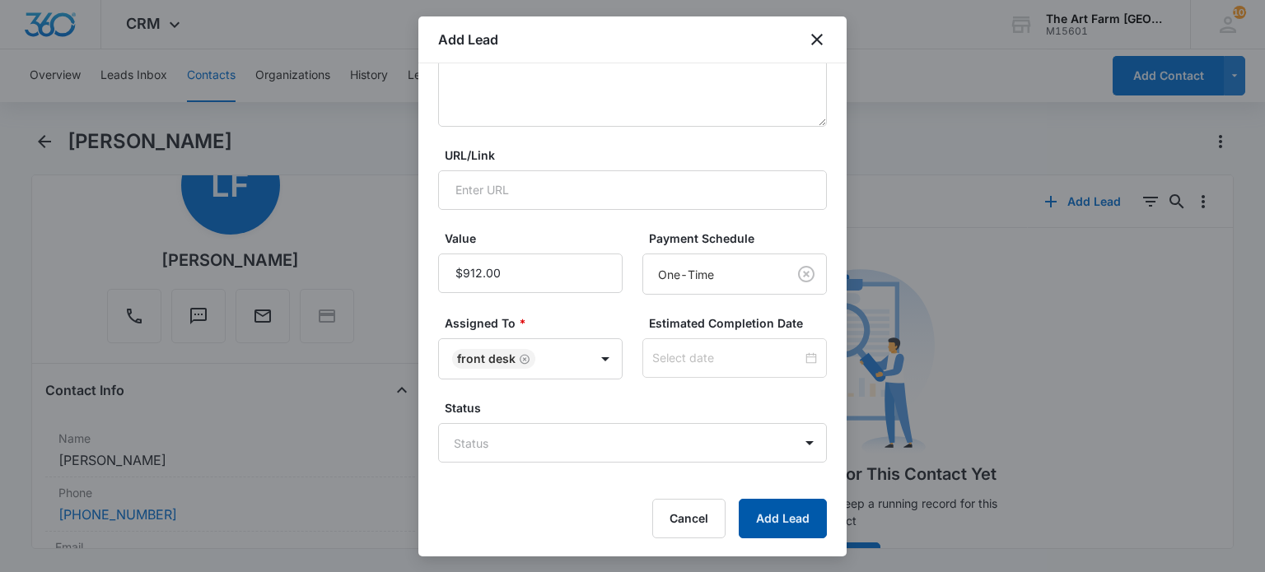
click at [748, 515] on button "Add Lead" at bounding box center [783, 519] width 88 height 40
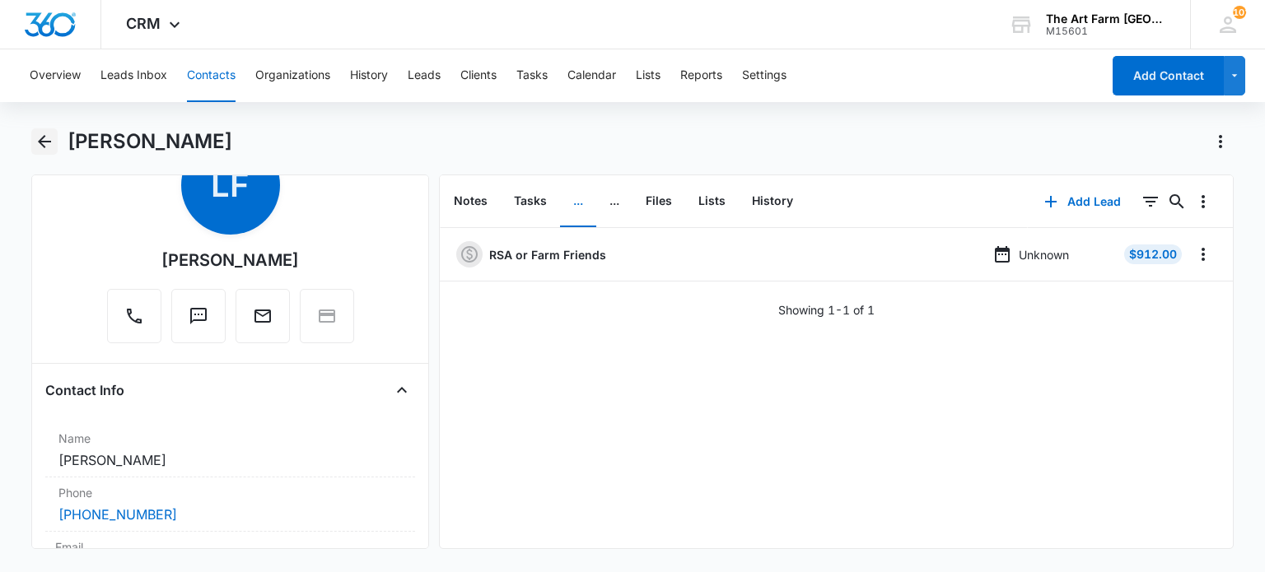
click at [57, 144] on button "Back" at bounding box center [44, 141] width 26 height 26
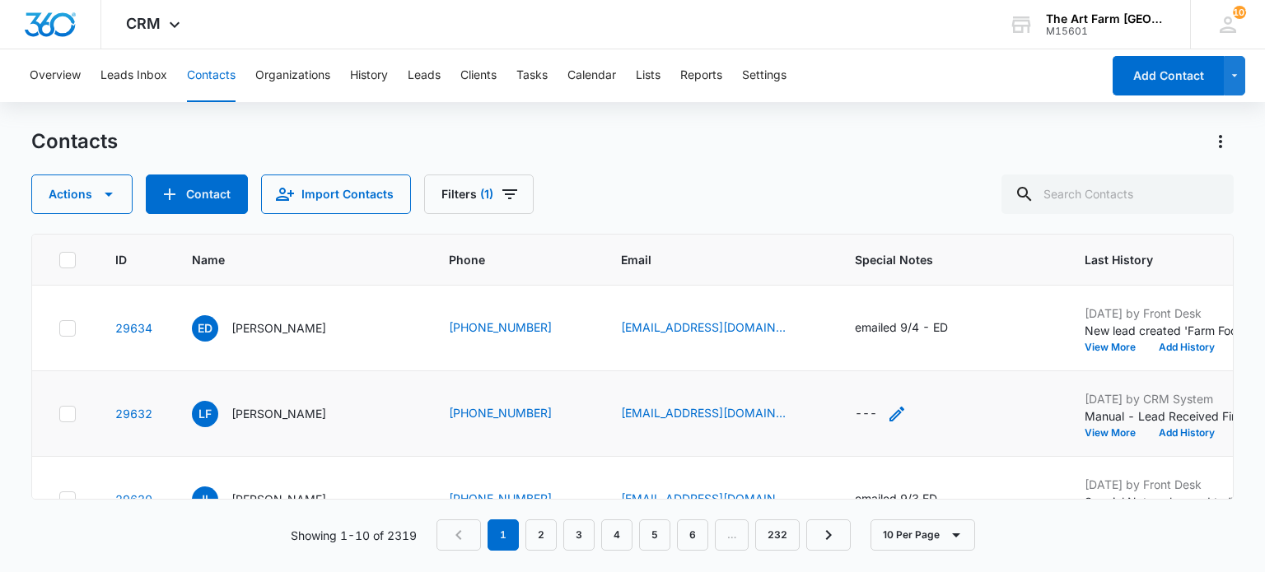
click at [855, 408] on div "---" at bounding box center [866, 414] width 22 height 20
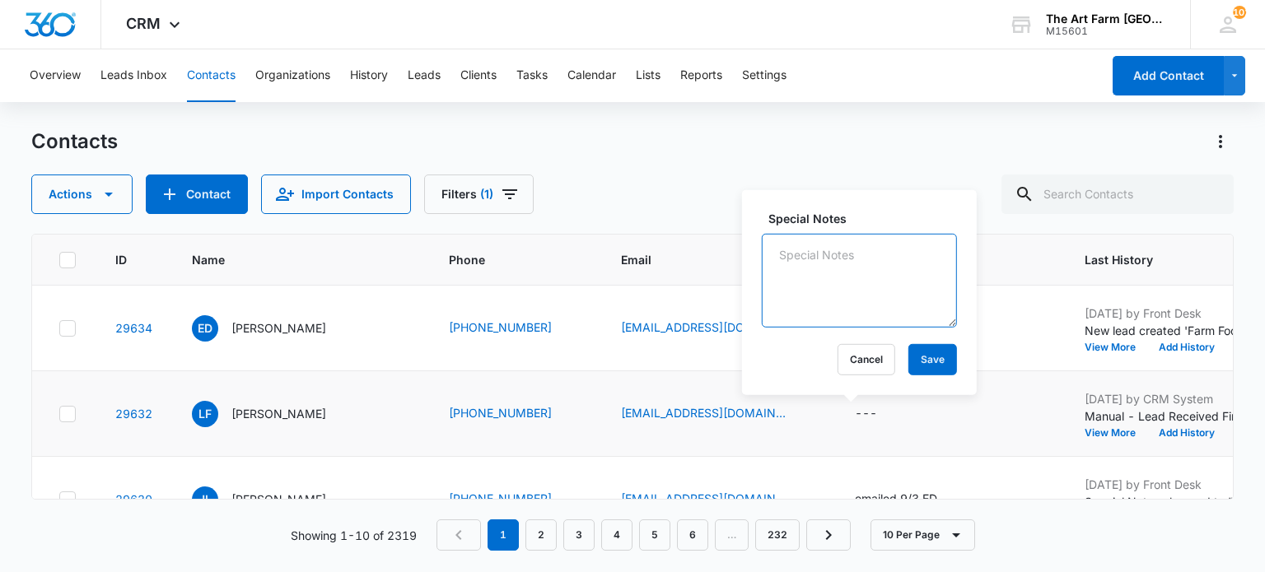
click at [801, 273] on textarea "Special Notes" at bounding box center [859, 281] width 195 height 94
type textarea "e"
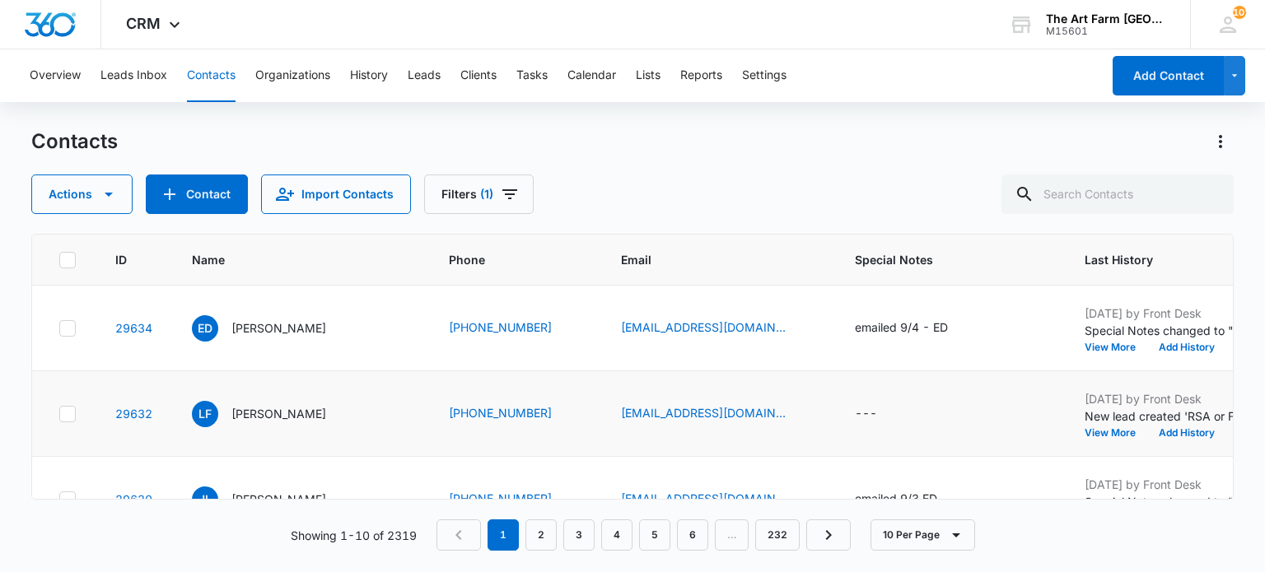
click at [842, 396] on td "---" at bounding box center [950, 414] width 230 height 86
click at [855, 408] on div "---" at bounding box center [866, 414] width 22 height 20
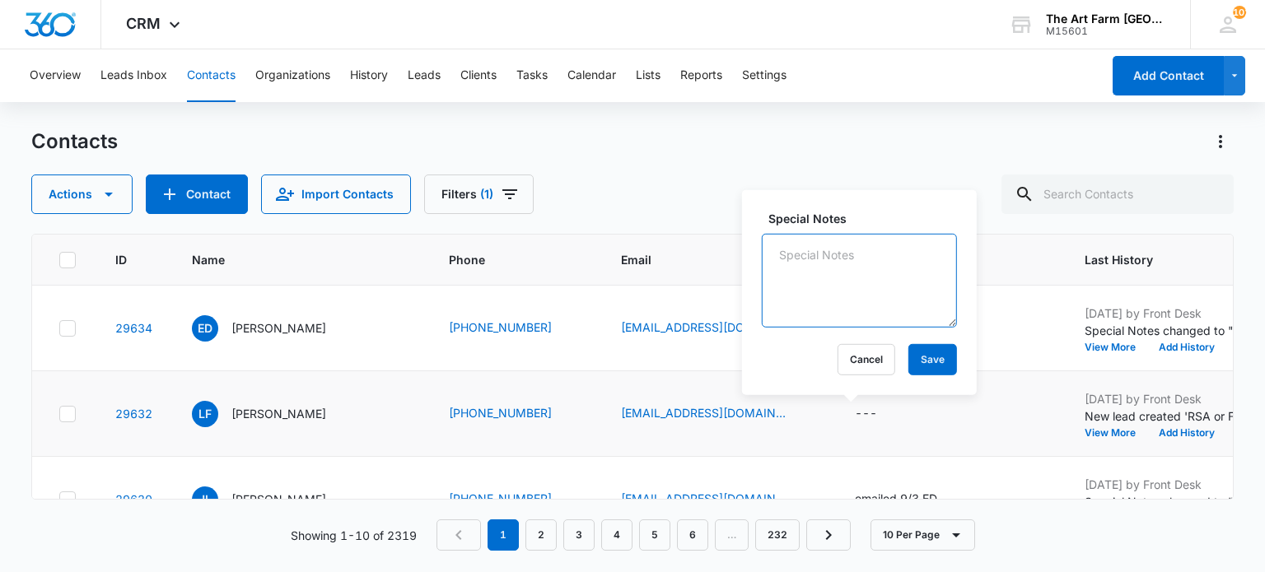
click at [814, 260] on textarea "Special Notes" at bounding box center [859, 281] width 195 height 94
type textarea "emailed 9/4 - ED"
click at [908, 354] on button "Save" at bounding box center [932, 359] width 49 height 31
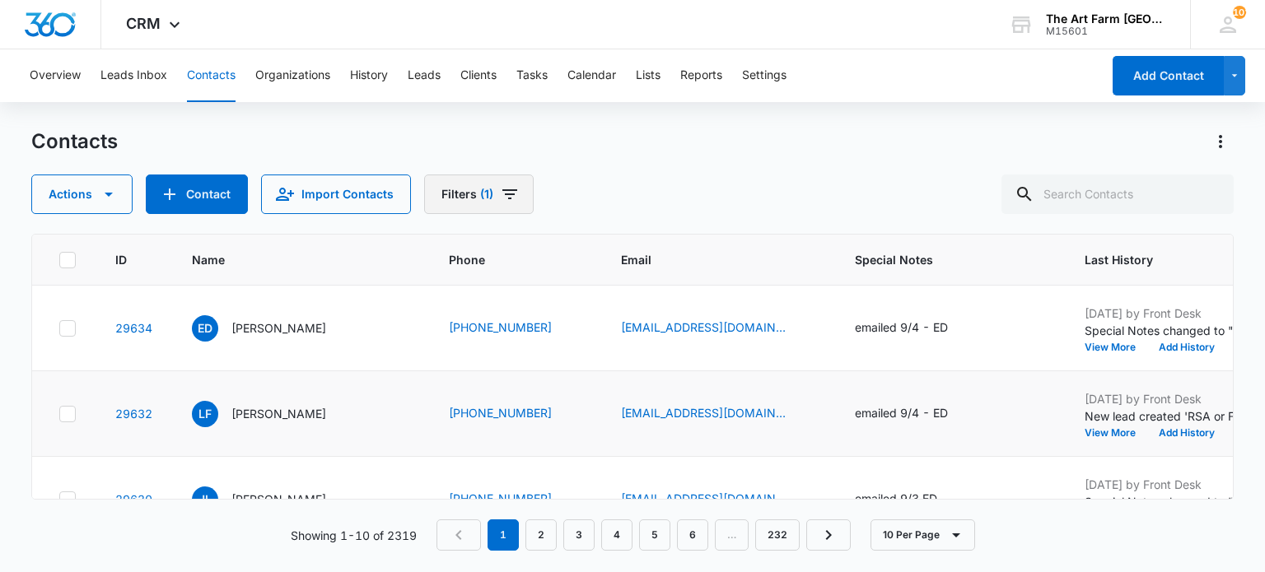
click at [500, 195] on icon "Filters" at bounding box center [510, 194] width 20 height 20
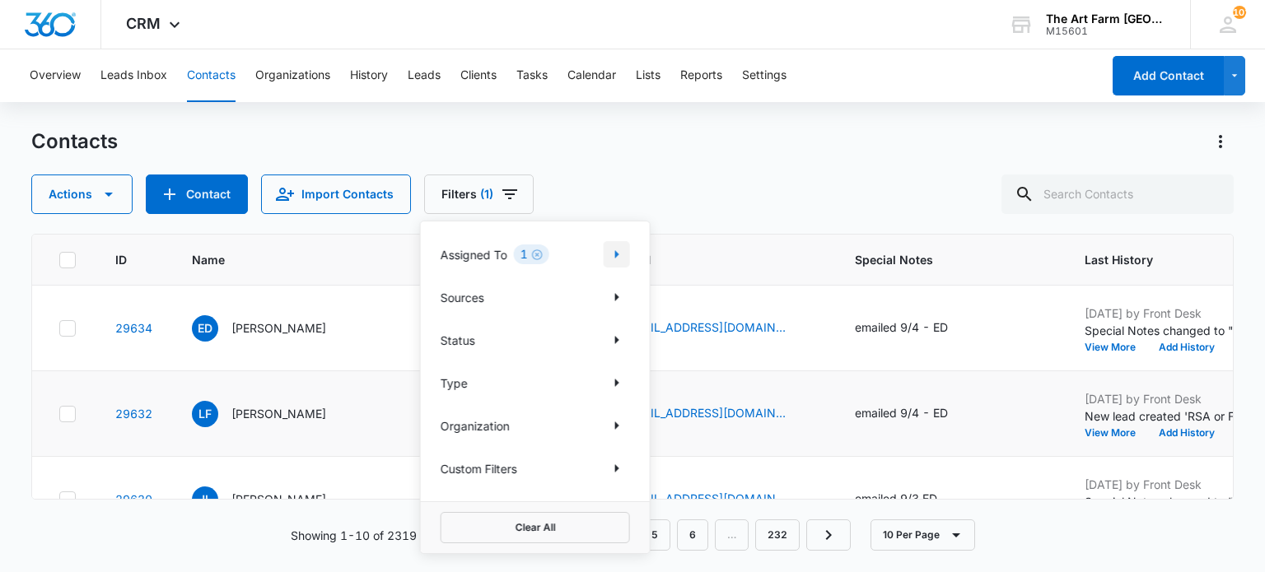
click at [617, 251] on icon "Show Assigned To filters" at bounding box center [617, 255] width 20 height 20
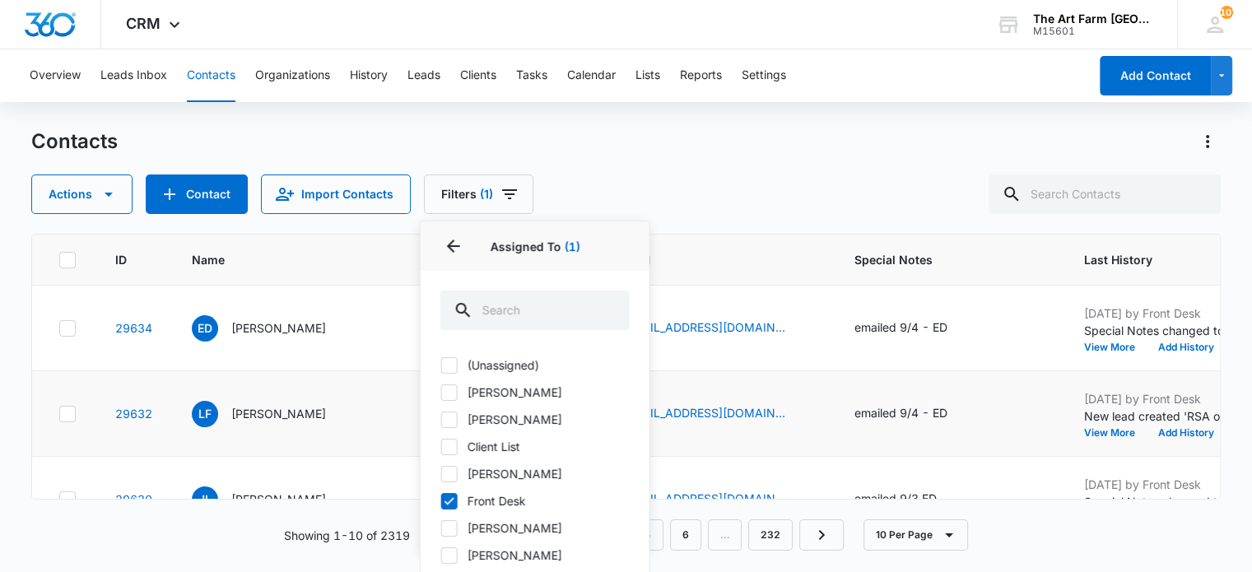
click at [448, 504] on icon at bounding box center [449, 501] width 15 height 15
click at [441, 501] on input "Front Desk" at bounding box center [441, 501] width 1 height 1
checkbox input "false"
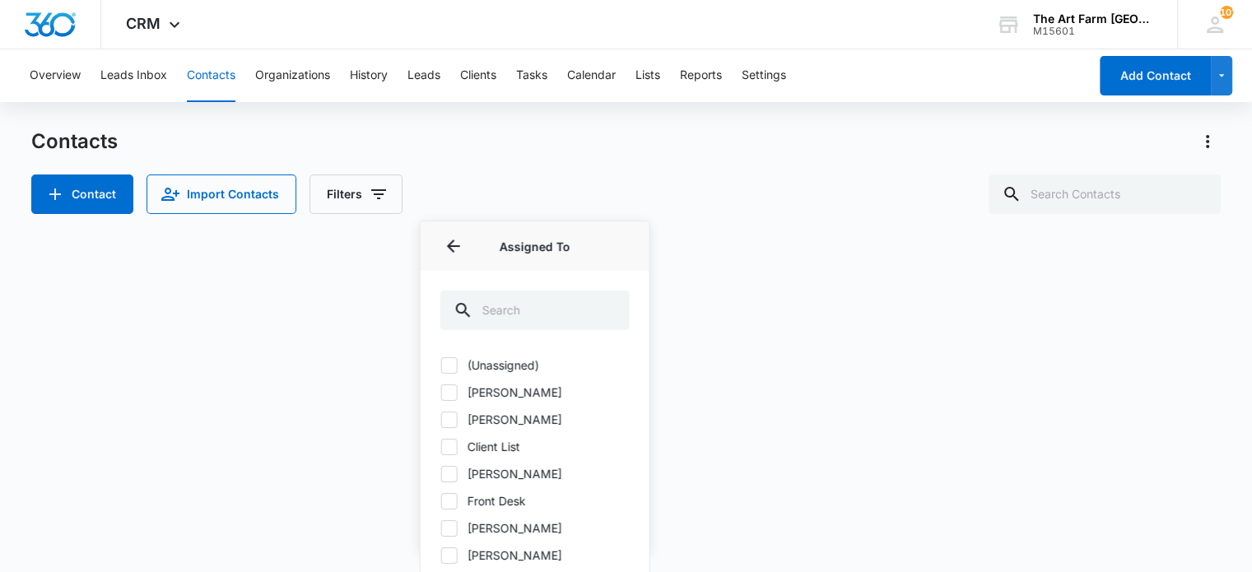
click at [451, 473] on icon at bounding box center [449, 474] width 15 height 15
click at [441, 473] on input "[PERSON_NAME]" at bounding box center [441, 473] width 1 height 1
checkbox input "true"
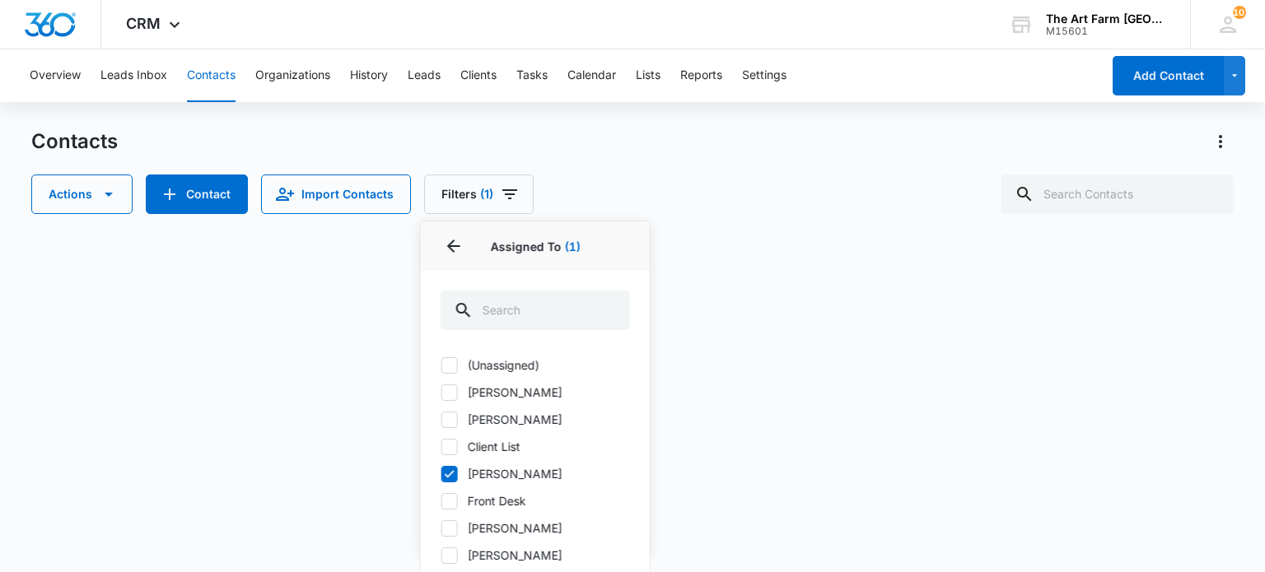
click at [573, 155] on div "Contacts Actions Contact Import Contacts Filters (1) Assigned To 1 Assigned To …" at bounding box center [631, 171] width 1201 height 86
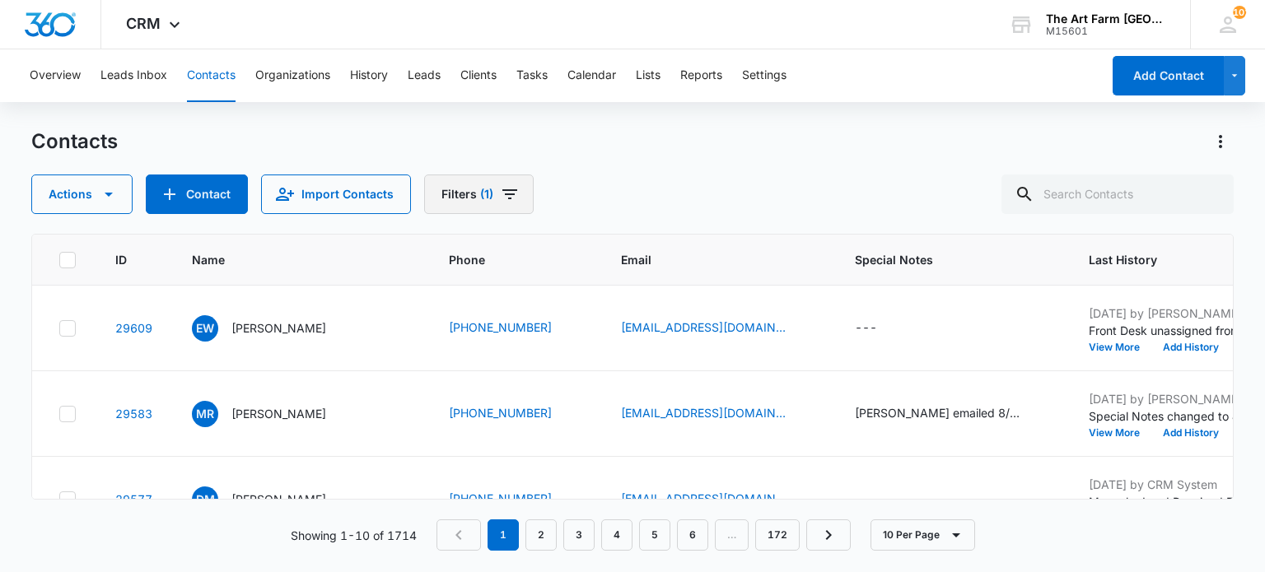
click at [439, 198] on button "Filters (1)" at bounding box center [479, 195] width 110 height 40
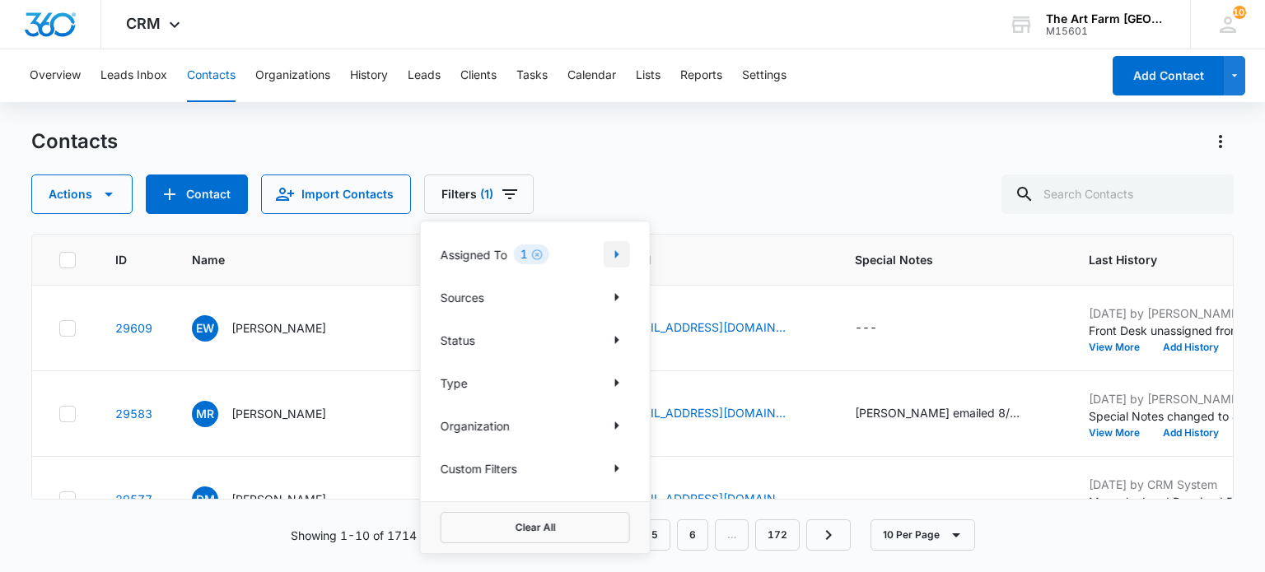
click at [615, 250] on icon "Show Assigned To filters" at bounding box center [617, 254] width 4 height 8
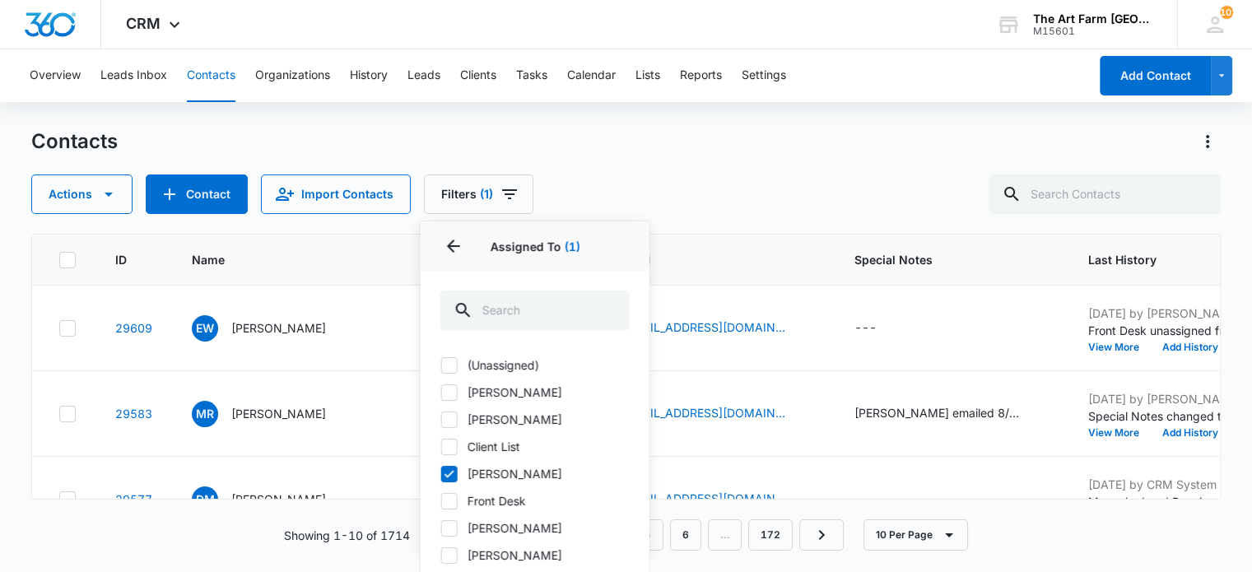
click at [455, 470] on icon at bounding box center [449, 474] width 15 height 15
click at [441, 473] on input "[PERSON_NAME]" at bounding box center [441, 473] width 1 height 1
checkbox input "false"
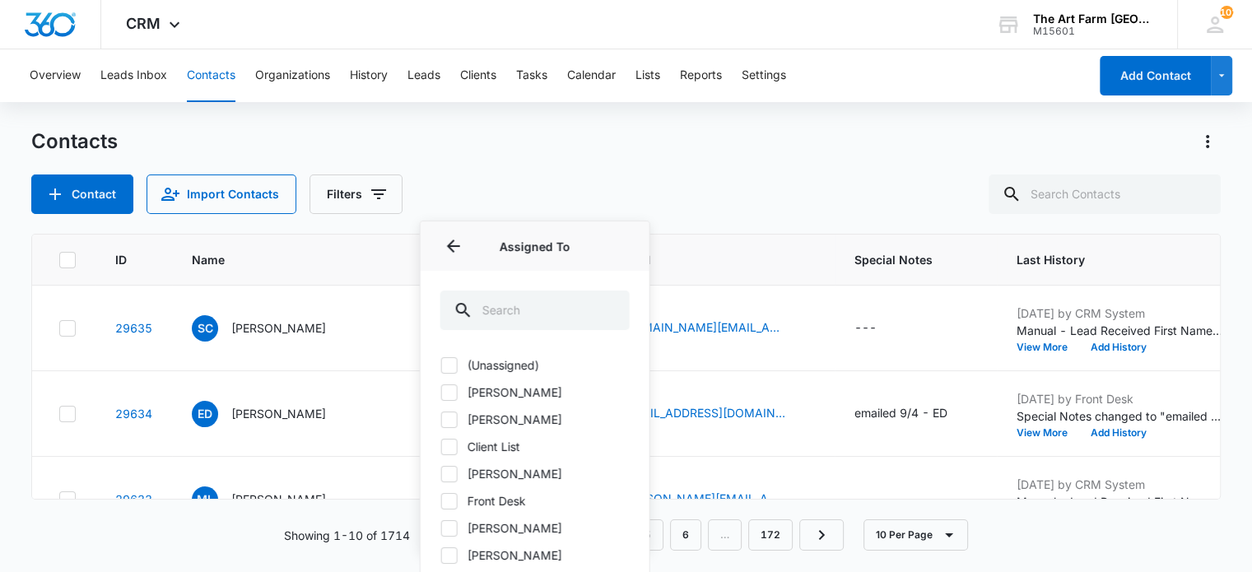
click at [445, 503] on icon at bounding box center [449, 501] width 15 height 15
click at [441, 501] on input "Front Desk" at bounding box center [441, 501] width 1 height 1
checkbox input "true"
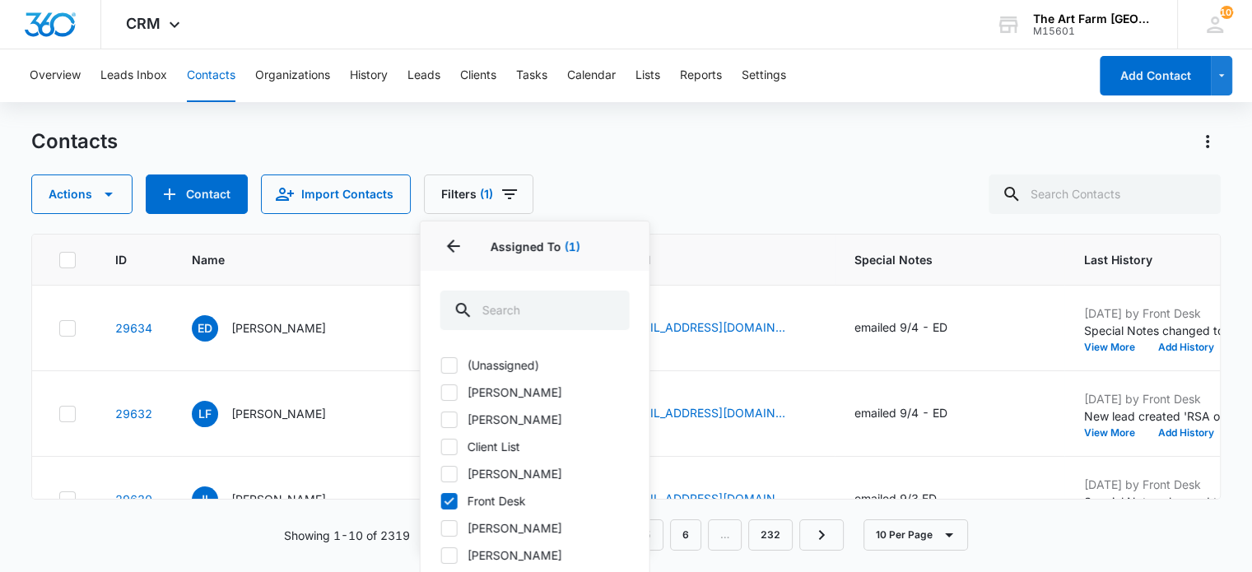
click at [629, 140] on div "Contacts" at bounding box center [626, 141] width 1190 height 26
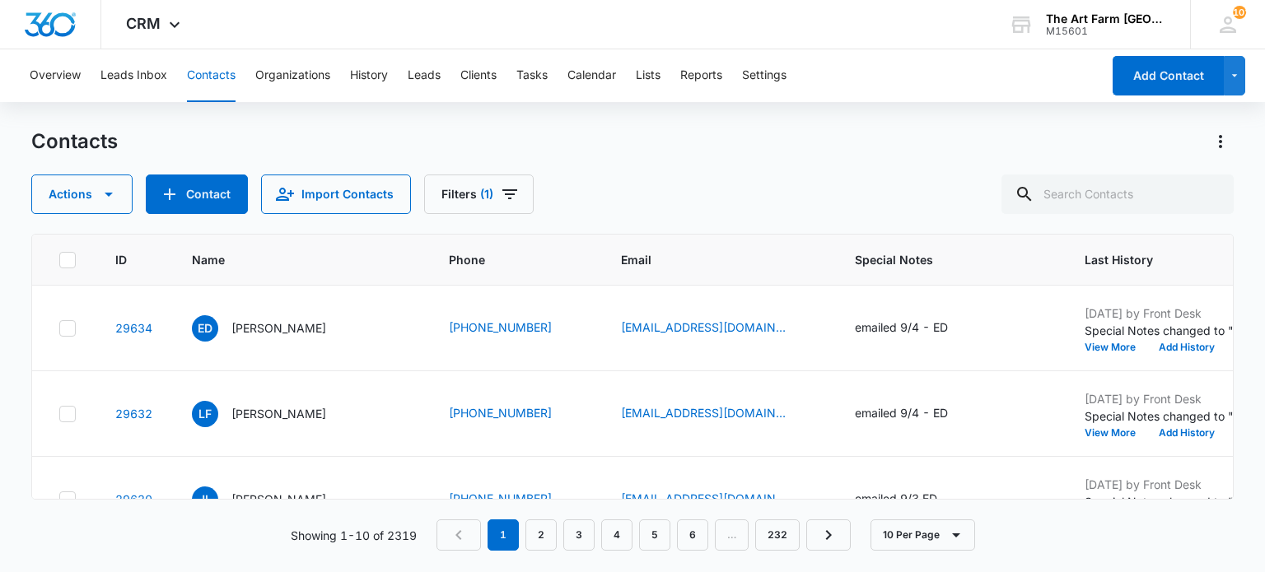
click at [721, 138] on div "Contacts" at bounding box center [631, 141] width 1201 height 26
